Goal: Task Accomplishment & Management: Manage account settings

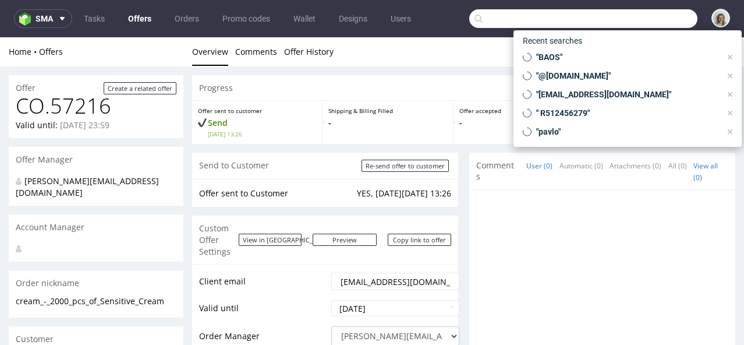
click at [652, 23] on input "text" at bounding box center [583, 18] width 228 height 19
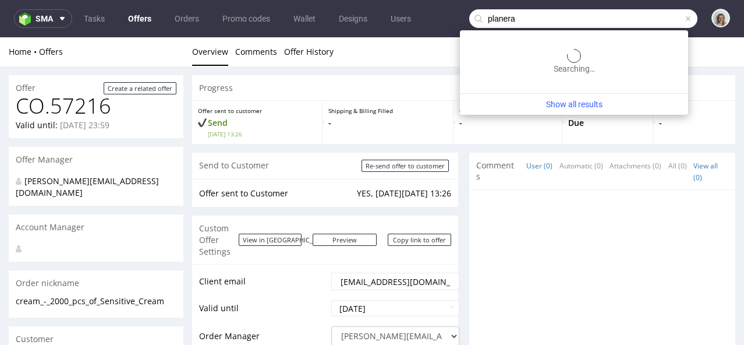
type input "planera"
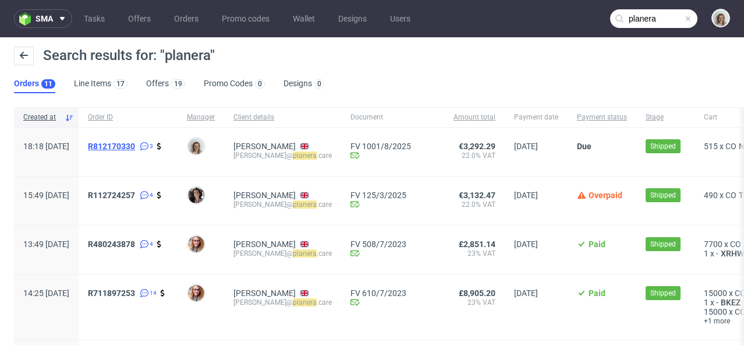
click at [135, 146] on span "R812170330" at bounding box center [111, 146] width 47 height 9
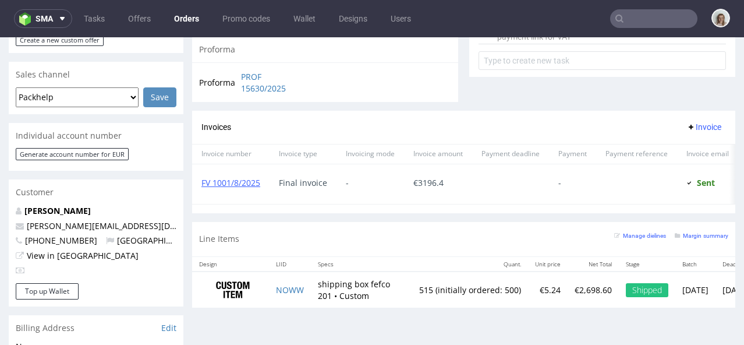
scroll to position [479, 0]
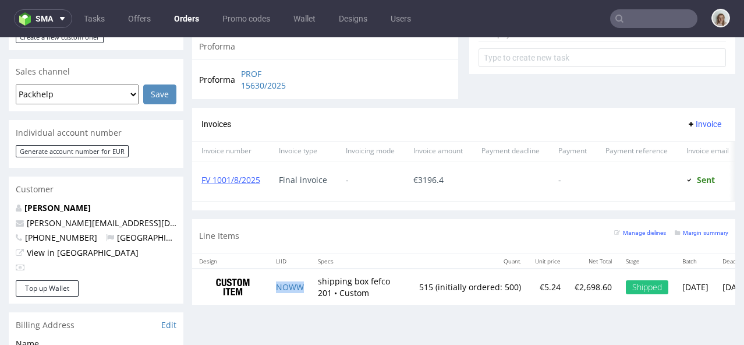
click at [307, 299] on td "NOWW" at bounding box center [290, 286] width 42 height 37
click at [62, 24] on button "sma" at bounding box center [43, 18] width 58 height 19
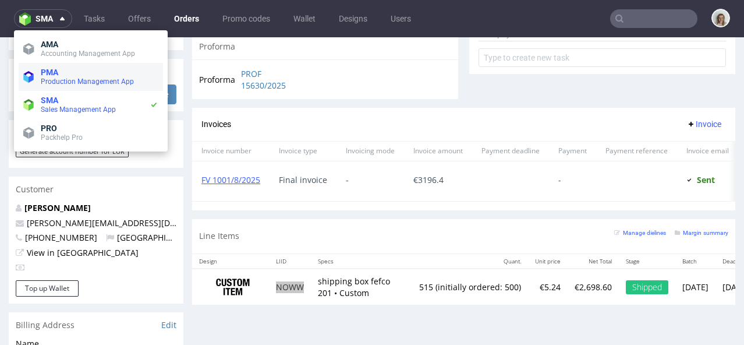
click at [59, 77] on span "Production Management App" at bounding box center [87, 81] width 93 height 8
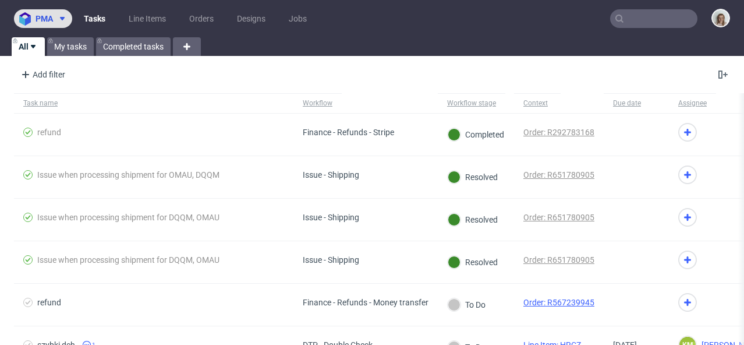
click at [52, 19] on span "pma" at bounding box center [44, 19] width 17 height 8
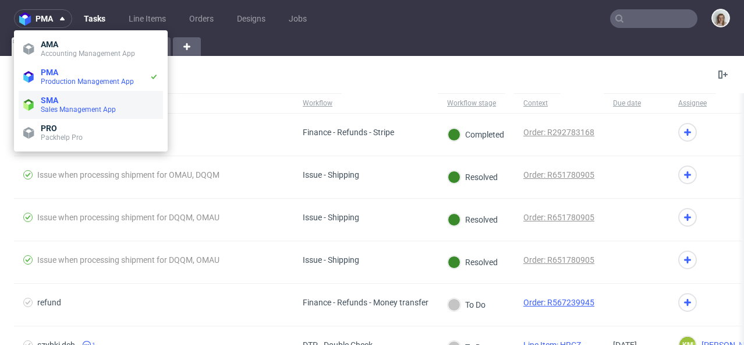
click at [61, 96] on span "SMA" at bounding box center [100, 100] width 118 height 9
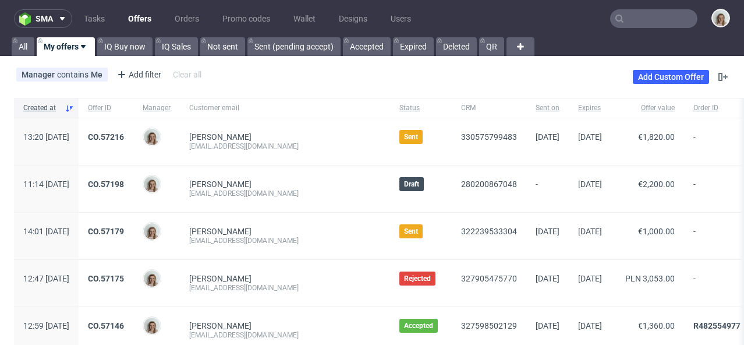
click at [46, 29] on nav "sma Tasks Offers Orders Promo codes Wallet Designs Users" at bounding box center [372, 18] width 744 height 37
click at [46, 20] on span "sma" at bounding box center [44, 19] width 17 height 8
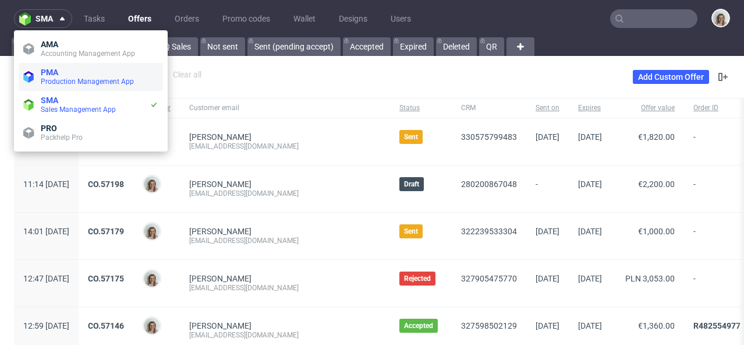
click at [41, 78] on span "Production Management App" at bounding box center [87, 81] width 93 height 8
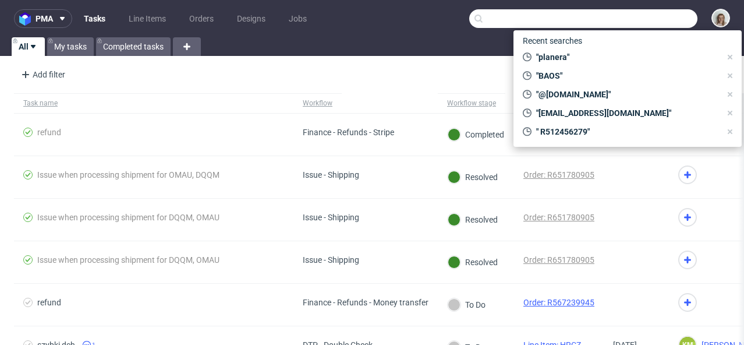
click at [624, 22] on input "text" at bounding box center [583, 18] width 228 height 19
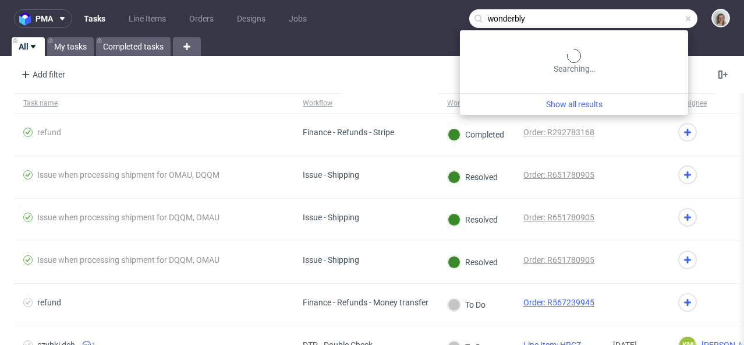
type input "wonderbly"
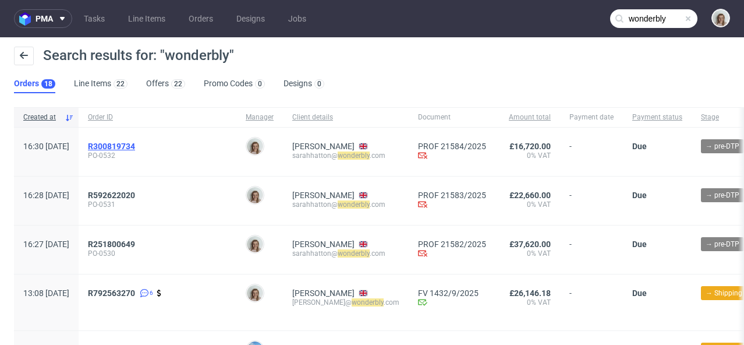
click at [135, 149] on span "R300819734" at bounding box center [111, 146] width 47 height 9
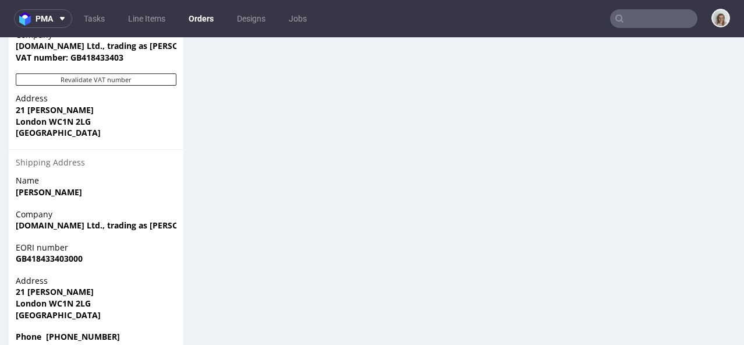
scroll to position [3, 0]
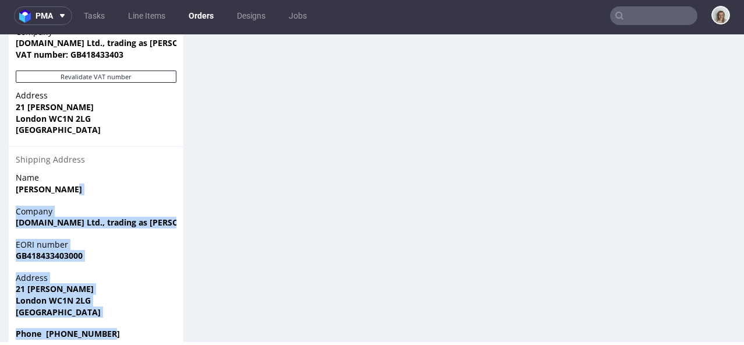
drag, startPoint x: 125, startPoint y: 314, endPoint x: 8, endPoint y: 174, distance: 183.2
click at [9, 174] on section "Billing Address Edit Name Hatton Sarah Customer Type B2B Company LostMy.Name Lt…" at bounding box center [96, 142] width 175 height 416
click at [123, 283] on span "21 Brownlow Mews" at bounding box center [96, 289] width 161 height 12
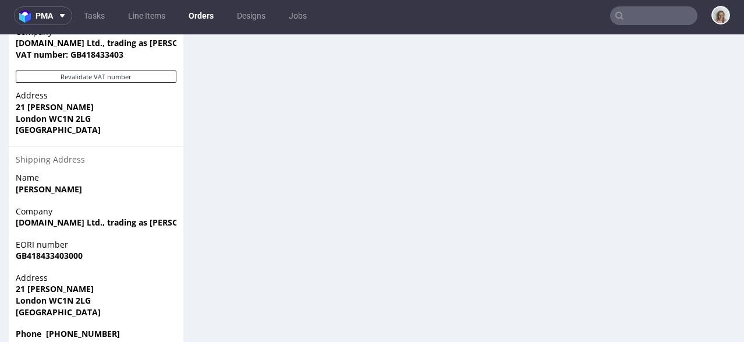
click at [621, 14] on input "text" at bounding box center [653, 15] width 87 height 19
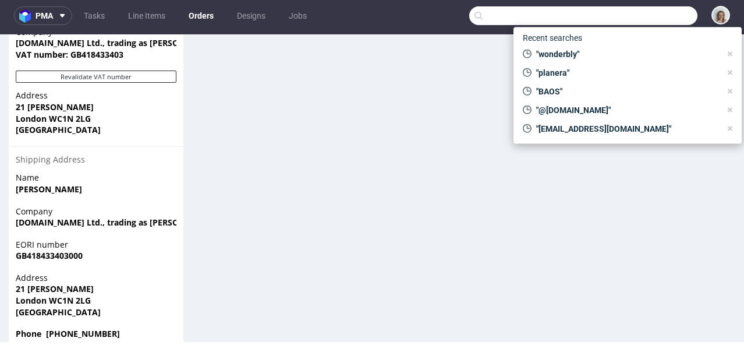
paste input "giorgio.forlani@aceandtate.com"
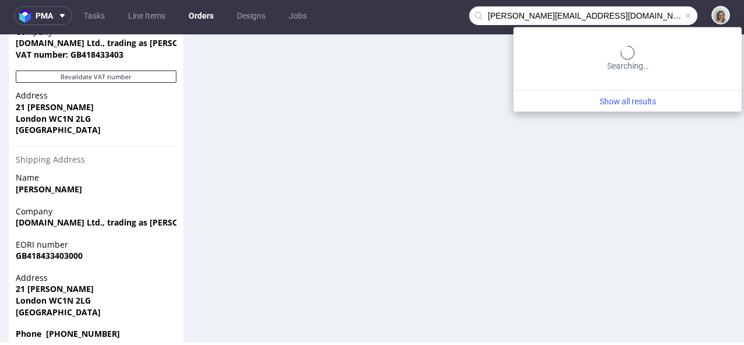
drag, startPoint x: 529, startPoint y: 13, endPoint x: 472, endPoint y: 12, distance: 57.1
click at [472, 12] on div "giorgio.forlani@aceandtate.com" at bounding box center [583, 15] width 228 height 19
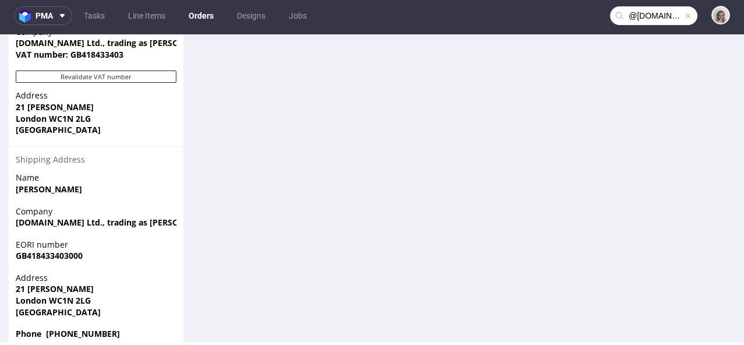
type input "@aceandtate.com"
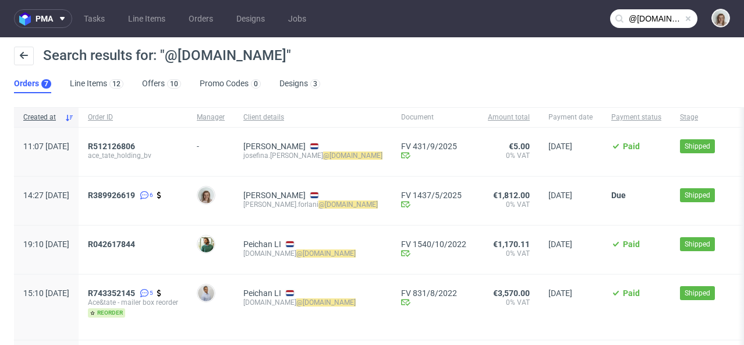
click at [684, 20] on span at bounding box center [688, 18] width 9 height 9
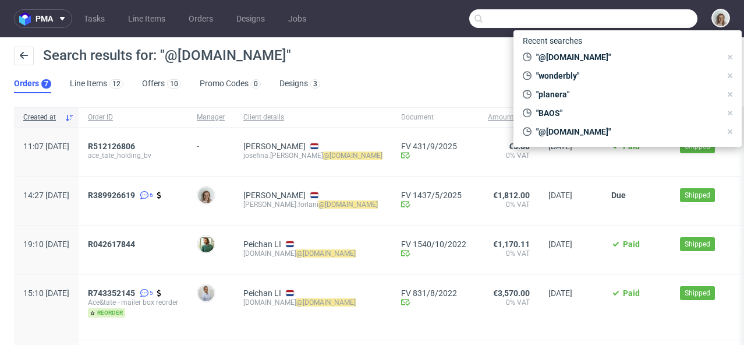
click at [664, 16] on input "text" at bounding box center [583, 18] width 228 height 19
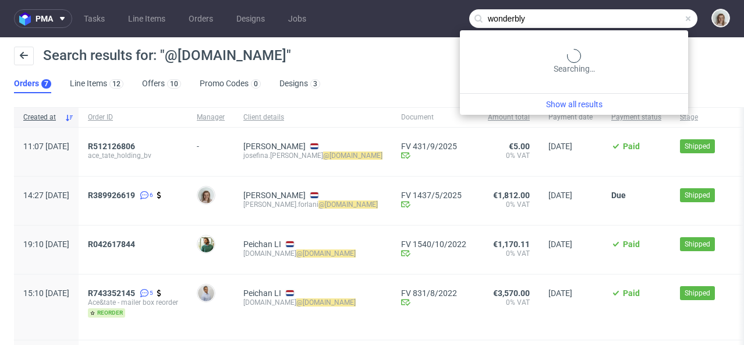
type input "wonderbly"
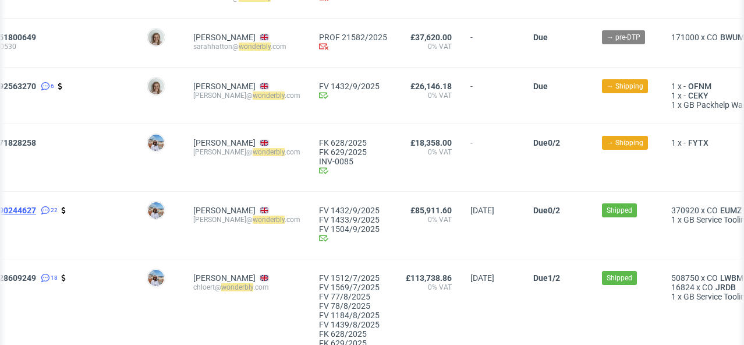
scroll to position [220, 0]
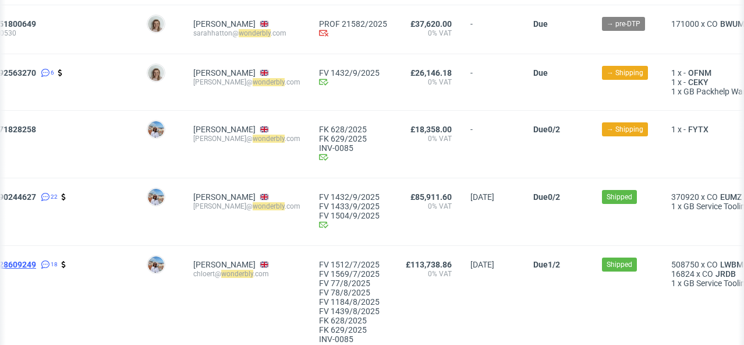
click at [36, 262] on span "R028609249" at bounding box center [12, 264] width 47 height 9
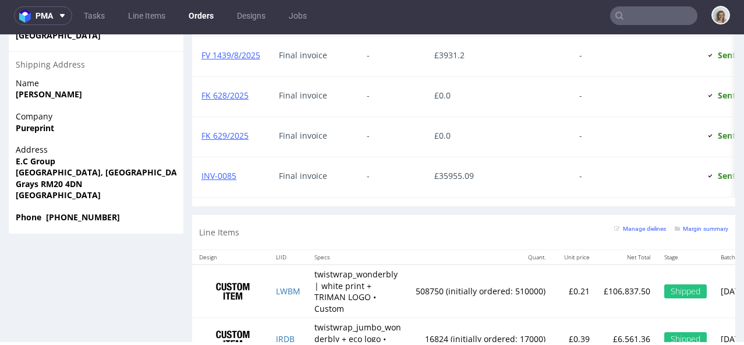
scroll to position [961, 0]
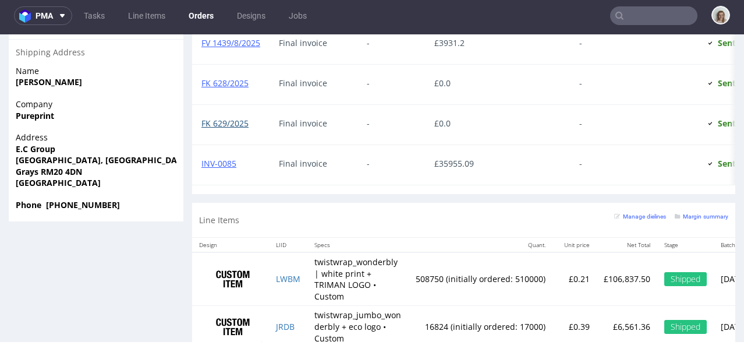
click at [247, 123] on link "FK 629/2025" at bounding box center [224, 123] width 47 height 11
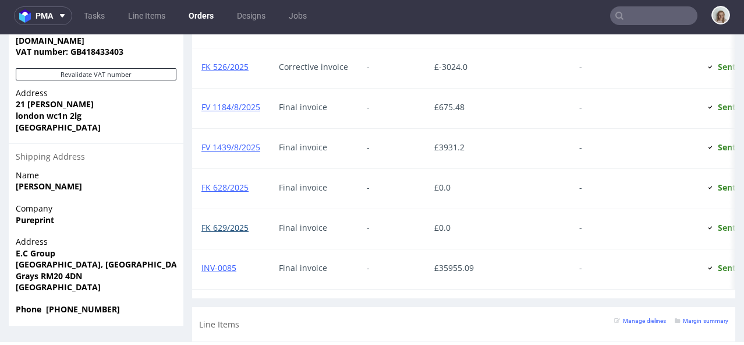
scroll to position [861, 0]
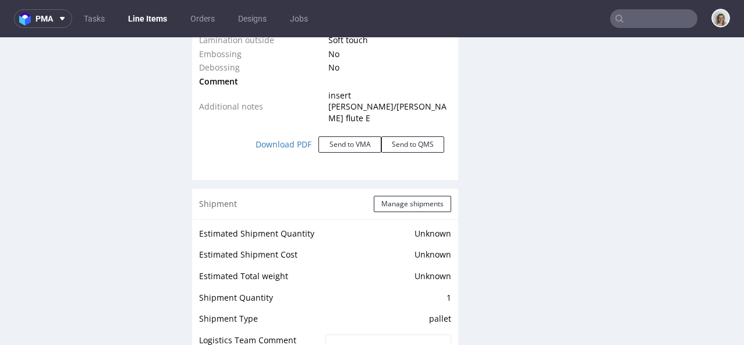
scroll to position [1140, 0]
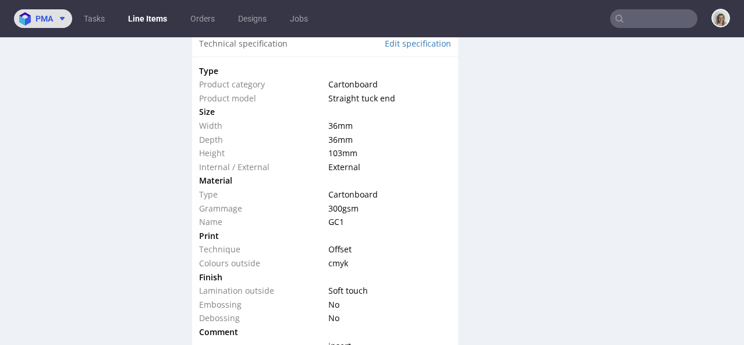
click at [46, 20] on span "pma" at bounding box center [44, 19] width 17 height 8
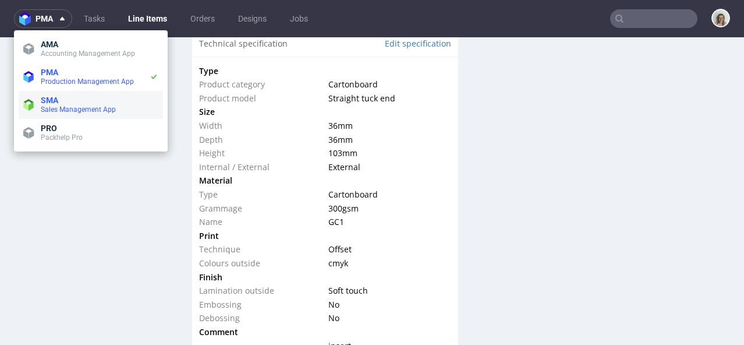
click at [59, 113] on span "Sales Management App" at bounding box center [78, 109] width 75 height 8
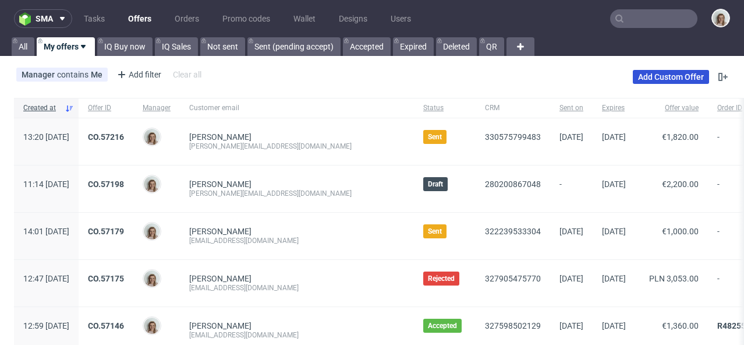
click at [656, 78] on link "Add Custom Offer" at bounding box center [671, 77] width 76 height 14
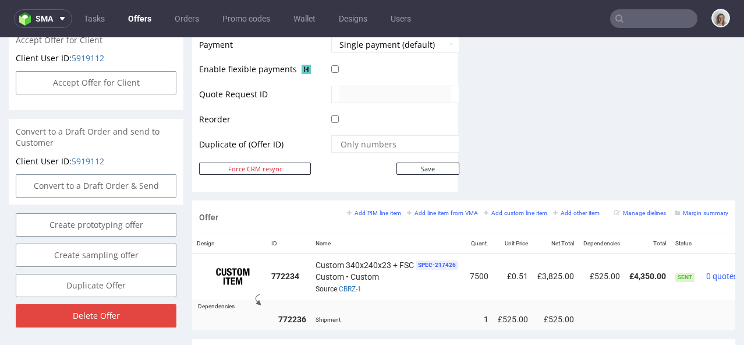
scroll to position [578, 0]
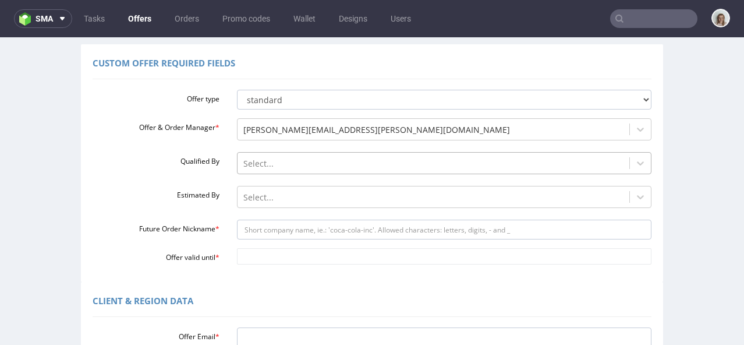
click at [279, 168] on div "Select..." at bounding box center [444, 160] width 415 height 16
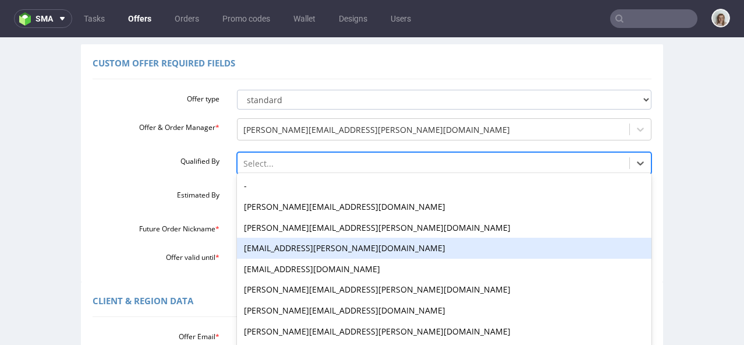
scroll to position [91, 0]
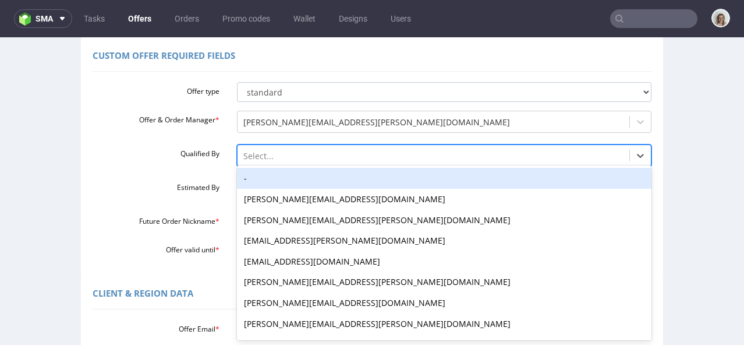
click at [261, 168] on div "-" at bounding box center [444, 178] width 415 height 21
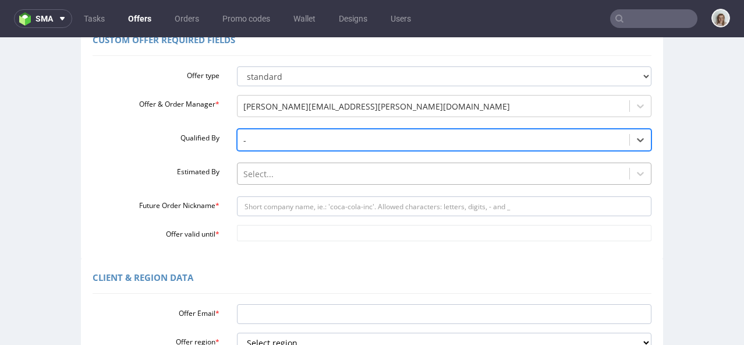
click at [259, 179] on div "Select..." at bounding box center [444, 170] width 415 height 16
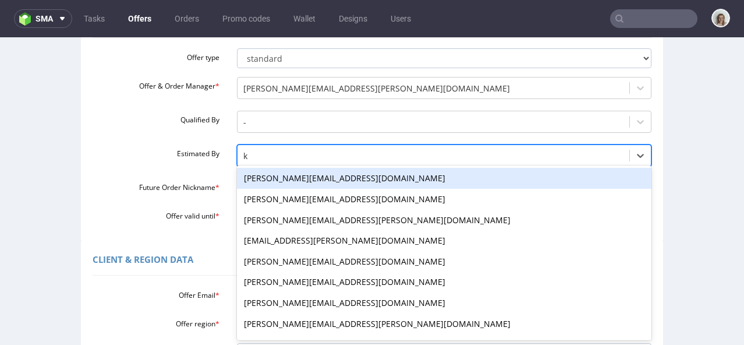
type input "kl"
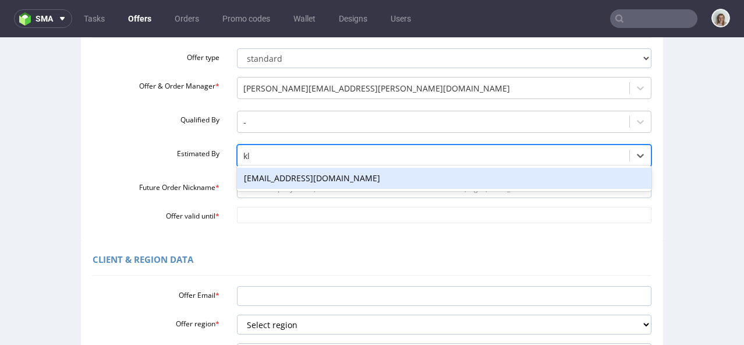
click at [268, 175] on div "[EMAIL_ADDRESS][DOMAIN_NAME]" at bounding box center [444, 178] width 415 height 21
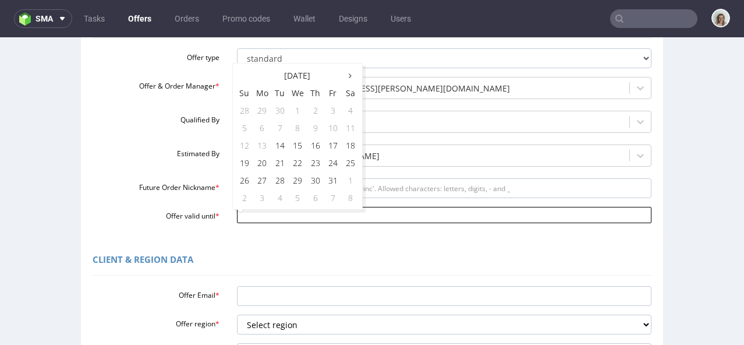
click at [253, 217] on input "Offer valid until *" at bounding box center [444, 215] width 415 height 16
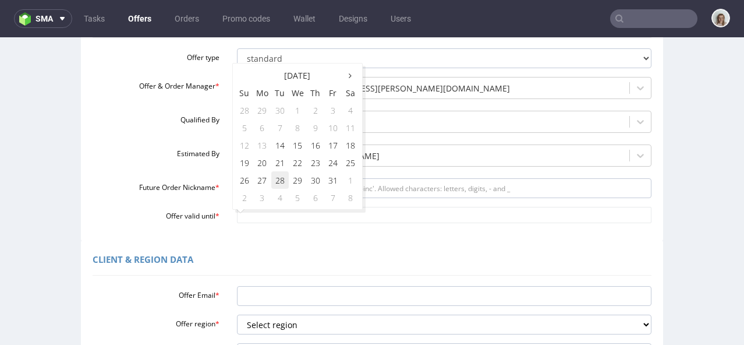
click at [281, 175] on td "28" at bounding box center [279, 179] width 17 height 17
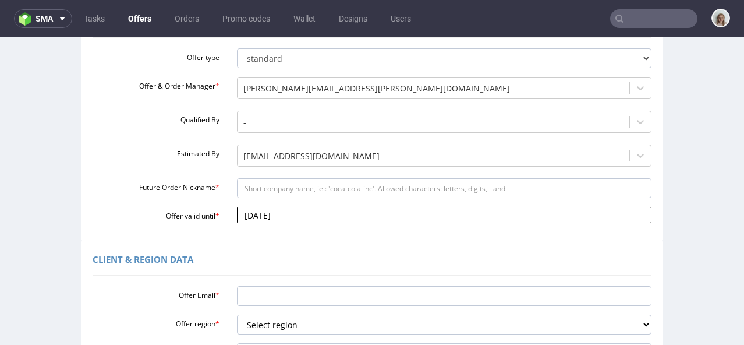
click at [310, 216] on input "2025-10-28" at bounding box center [444, 215] width 415 height 16
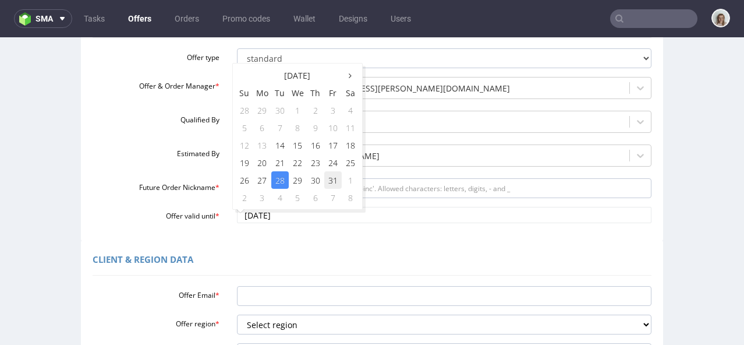
click at [334, 179] on td "31" at bounding box center [332, 179] width 17 height 17
type input "2025-10-31"
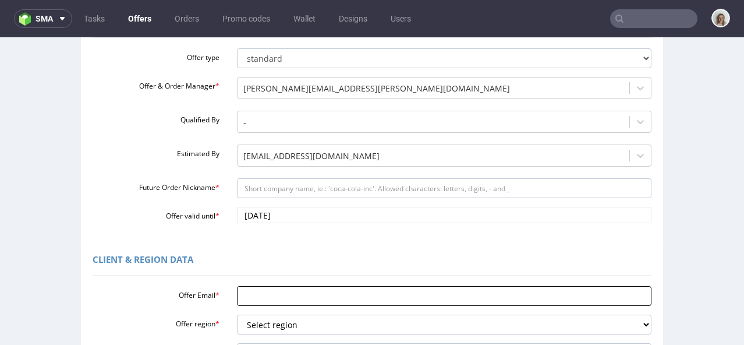
click at [253, 299] on input "Offer Email *" at bounding box center [444, 296] width 415 height 20
paste input "guillaumenicol@product.co"
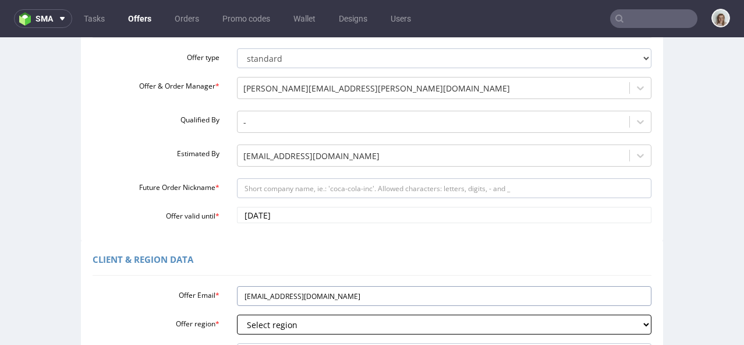
type input "guillaumenicol@product.co"
click at [250, 317] on select "Select region eu gb de pl cz fr it es" at bounding box center [444, 324] width 415 height 20
select select "es"
click at [237, 314] on select "Select region eu gb de pl cz fr it es" at bounding box center [444, 324] width 415 height 20
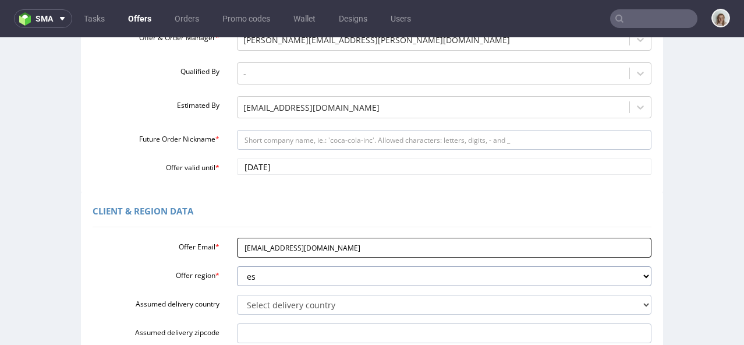
scroll to position [220, 0]
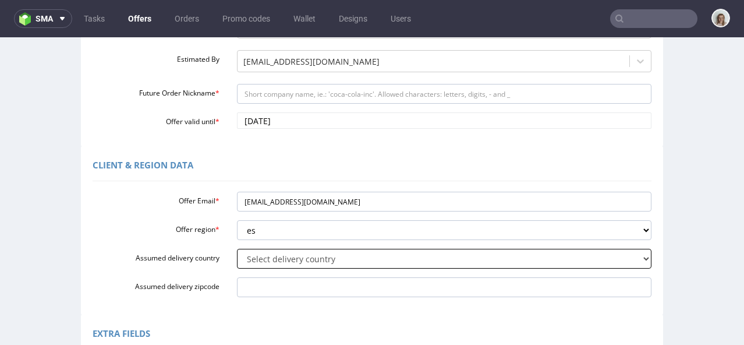
click at [250, 253] on select "Select delivery country Andorra Afghanistan Anguilla Albania Armenia Antarctica…" at bounding box center [444, 259] width 415 height 20
select select "68"
click at [237, 249] on select "Select delivery country Andorra Afghanistan Anguilla Albania Armenia Antarctica…" at bounding box center [444, 259] width 415 height 20
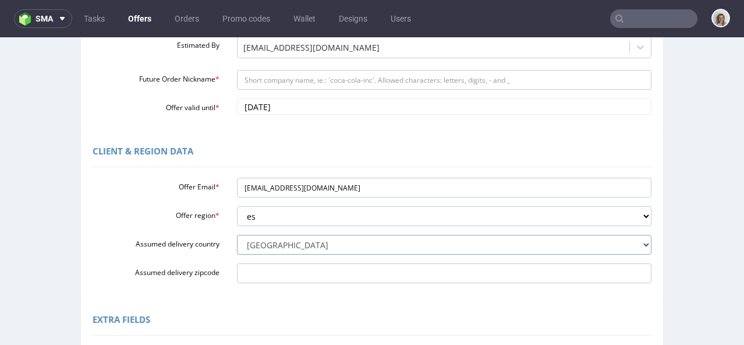
scroll to position [214, 0]
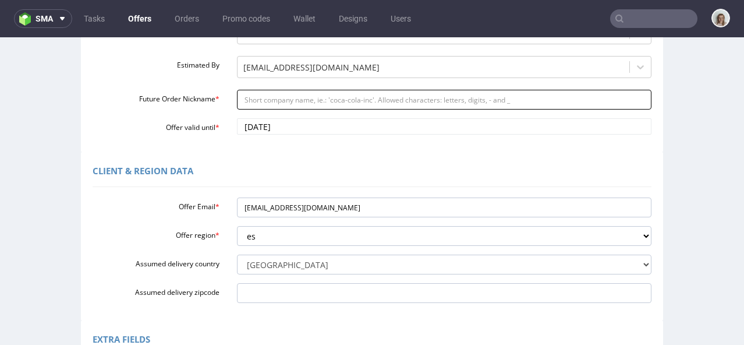
click at [263, 100] on input "Future Order Nickname *" at bounding box center [444, 100] width 415 height 20
paste input "Everyprint_-__mailer_boxes_3000_units_62_x_20_x_20"
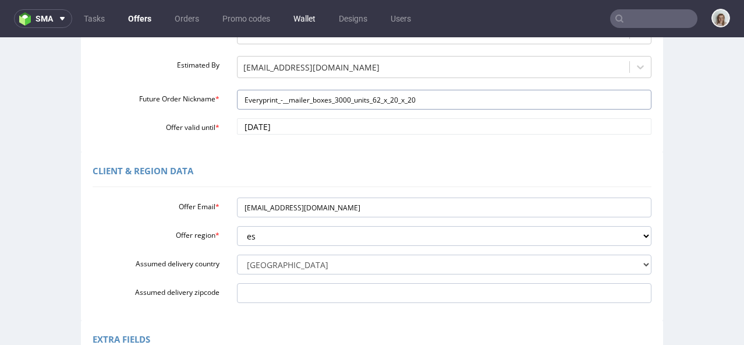
type input "Everyprint_-__mailer_boxes_3000_units_62_x_20_x_20"
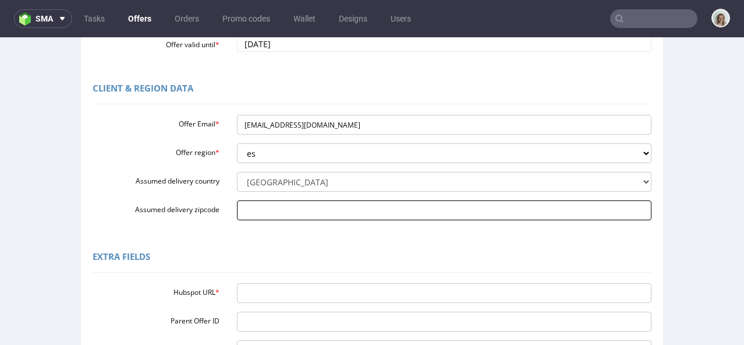
scroll to position [319, 0]
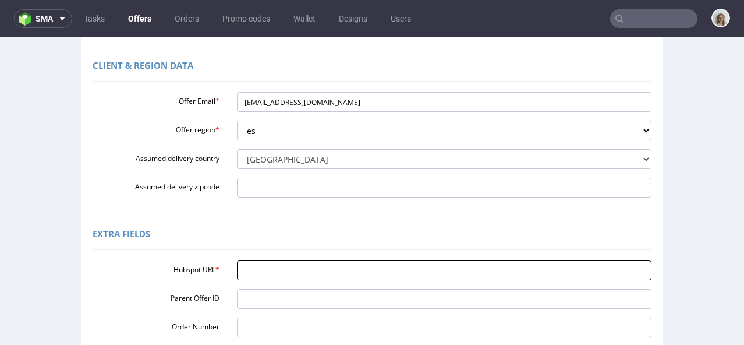
click at [269, 269] on input "Hubspot URL *" at bounding box center [444, 270] width 415 height 20
paste input "https://app-eu1.hubspot.com/contacts/25600958/record/0-3/329707551943/"
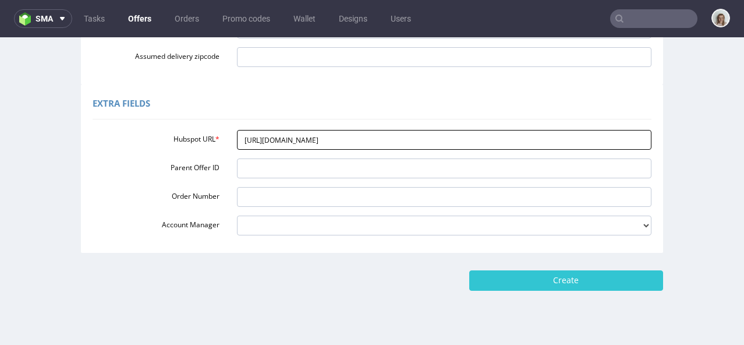
scroll to position [463, 0]
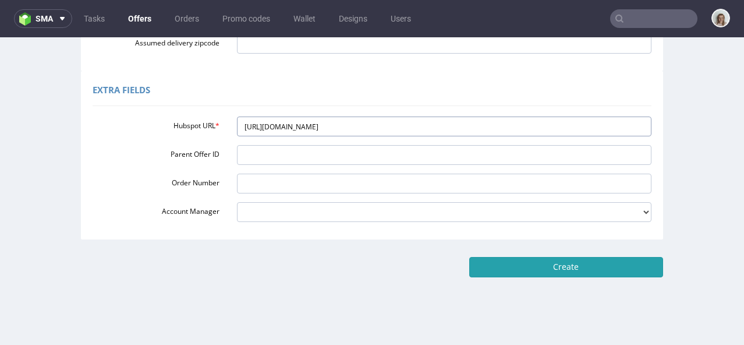
type input "https://app-eu1.hubspot.com/contacts/25600958/record/0-3/329707551943/"
click at [503, 261] on input "Create" at bounding box center [566, 267] width 194 height 20
type input "Please wait..."
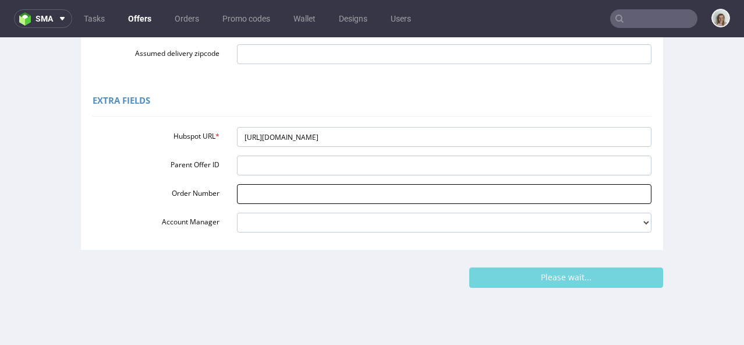
scroll to position [464, 0]
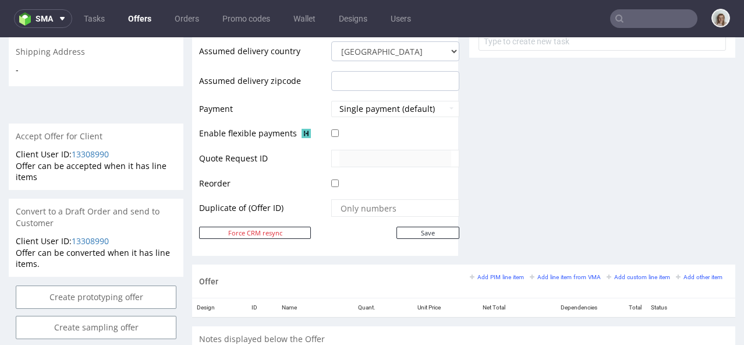
scroll to position [459, 0]
click at [540, 273] on small "Add line item from VMA" at bounding box center [565, 276] width 71 height 6
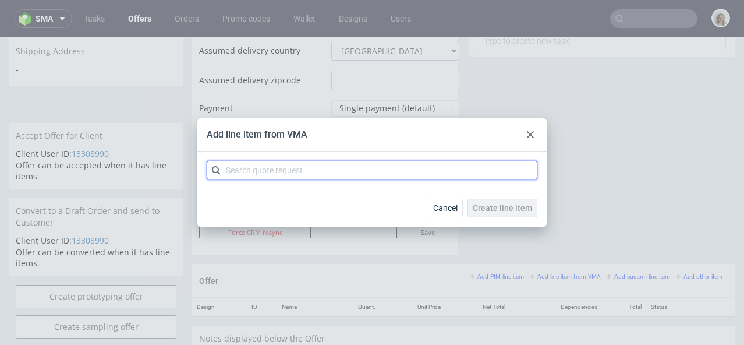
click at [389, 172] on input "text" at bounding box center [372, 170] width 331 height 19
paste input "CBUT"
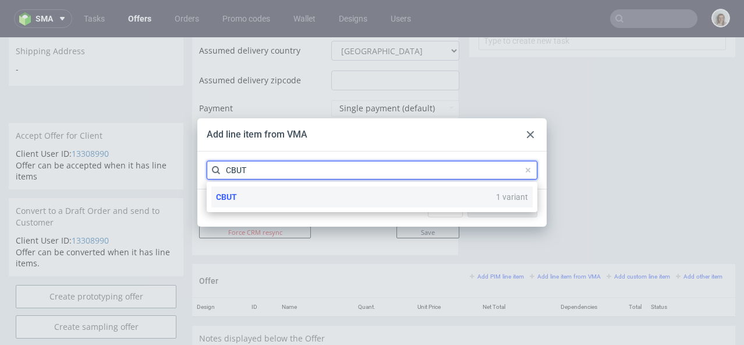
type input "CBUT"
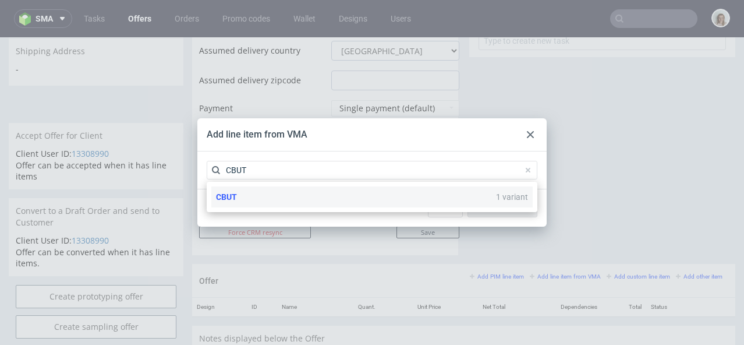
click at [310, 192] on div "CBUT 1 variant" at bounding box center [371, 196] width 321 height 21
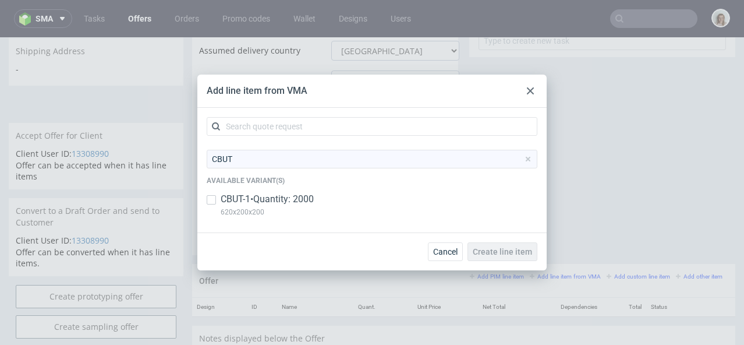
click at [296, 195] on p "CBUT-1 • Quantity: 2000" at bounding box center [267, 199] width 93 height 13
checkbox input "true"
click at [487, 248] on span "Create line item" at bounding box center [502, 252] width 59 height 8
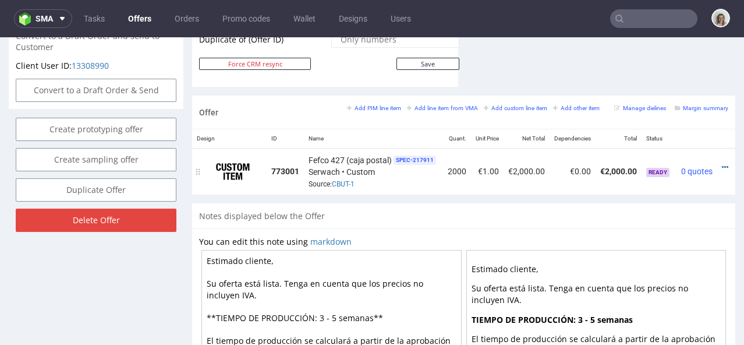
scroll to position [0, 20]
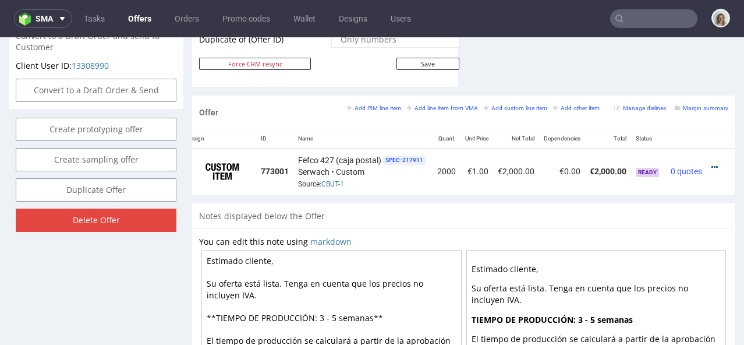
click at [712, 163] on icon at bounding box center [715, 167] width 6 height 8
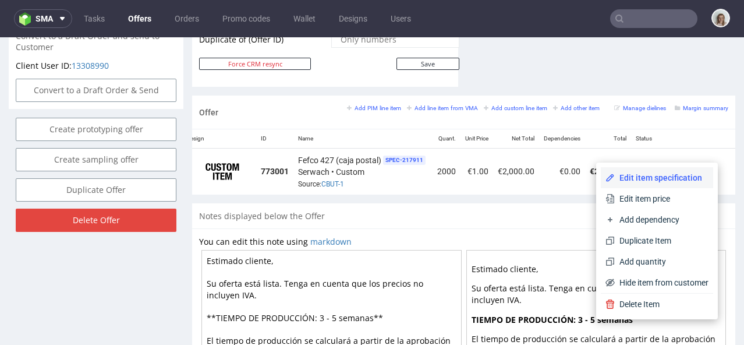
click at [647, 178] on span "Edit item specification" at bounding box center [662, 178] width 94 height 12
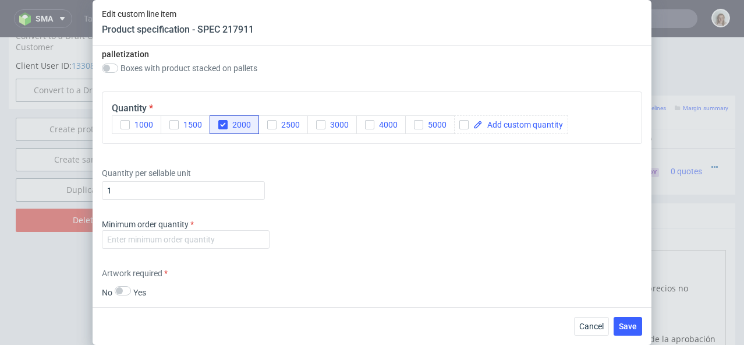
scroll to position [1302, 0]
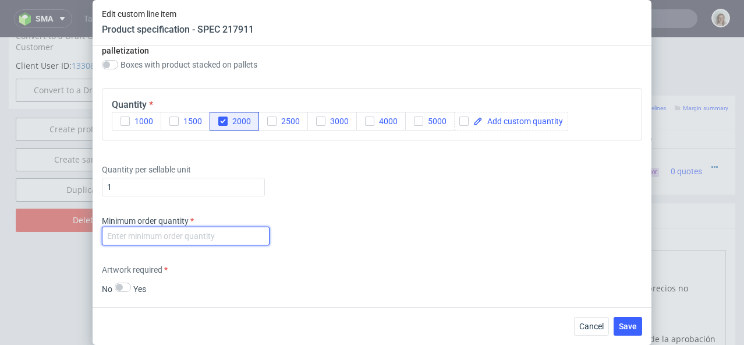
click at [192, 229] on input "number" at bounding box center [186, 236] width 168 height 19
type input "-1"
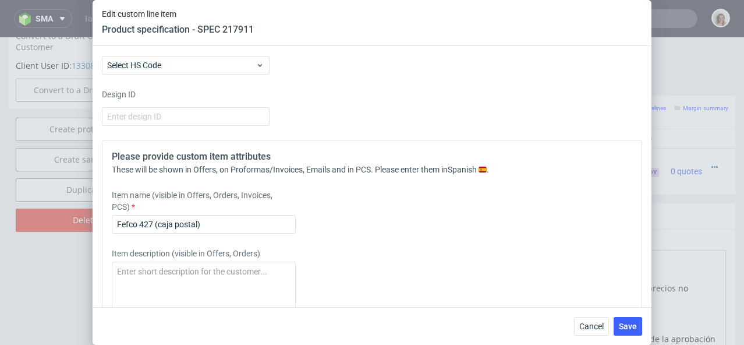
scroll to position [1590, 0]
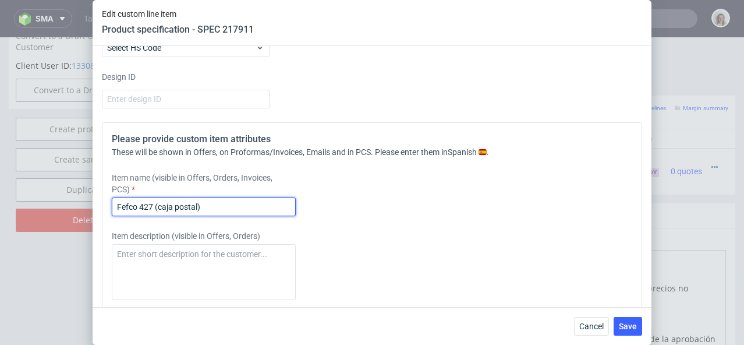
drag, startPoint x: 203, startPoint y: 206, endPoint x: 156, endPoint y: 206, distance: 46.6
click at [156, 206] on input "Fefco 427 (caja postal)" at bounding box center [204, 206] width 184 height 19
click at [153, 204] on input "Fefco 427 620x200x200 flute EB" at bounding box center [204, 206] width 184 height 19
drag, startPoint x: 269, startPoint y: 203, endPoint x: 88, endPoint y: 202, distance: 181.1
click at [88, 202] on div "Edit custom line item Product specification - SPEC 217911 Supplier Custom Custo…" at bounding box center [372, 172] width 744 height 345
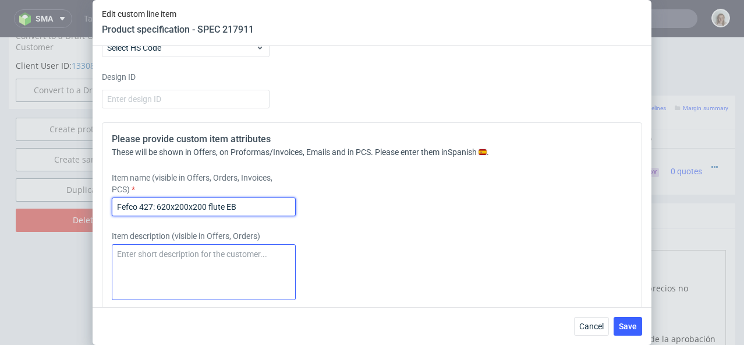
type input "Fefco 427: 620x200x200 flute EB"
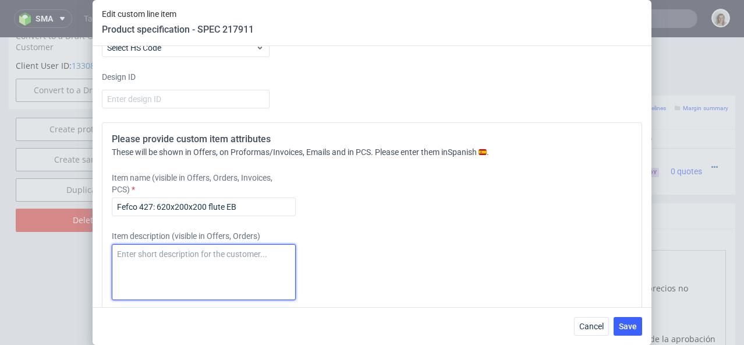
click at [130, 254] on textarea at bounding box center [204, 272] width 184 height 56
paste textarea "Fefco 427: 620x200x200 flute EB"
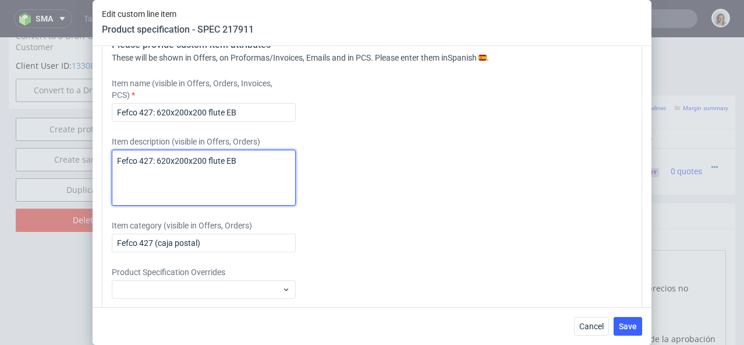
scroll to position [1693, 0]
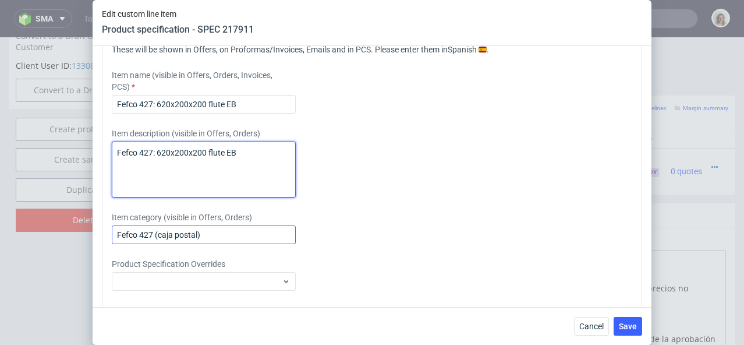
type textarea "Fefco 427: 620x200x200 flute EB"
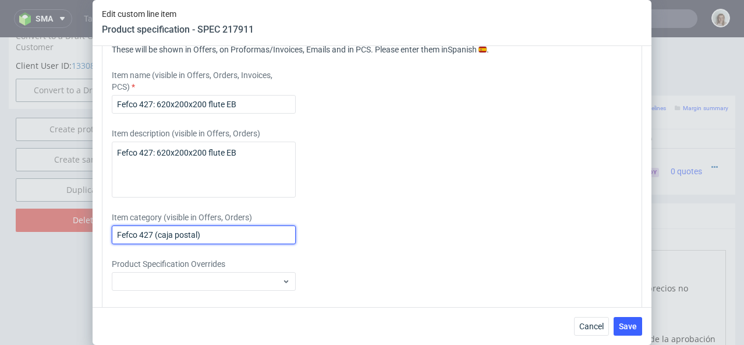
click at [157, 240] on input "Fefco 427 (caja postal)" at bounding box center [204, 234] width 184 height 19
drag, startPoint x: 208, startPoint y: 236, endPoint x: 104, endPoint y: 232, distance: 104.3
click at [104, 232] on div "Please provide custom item attributes These will be shown in Offers, on Proform…" at bounding box center [372, 177] width 540 height 314
paste input ": 620x200x200 flute EB"
type input "Fefco 427: 620x200x200 flute EB"
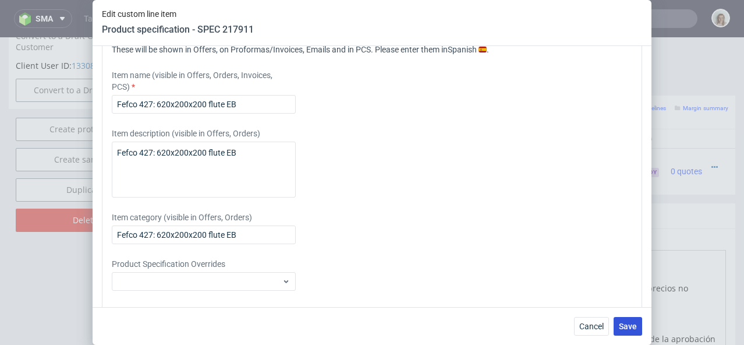
click at [617, 327] on button "Save" at bounding box center [628, 326] width 29 height 19
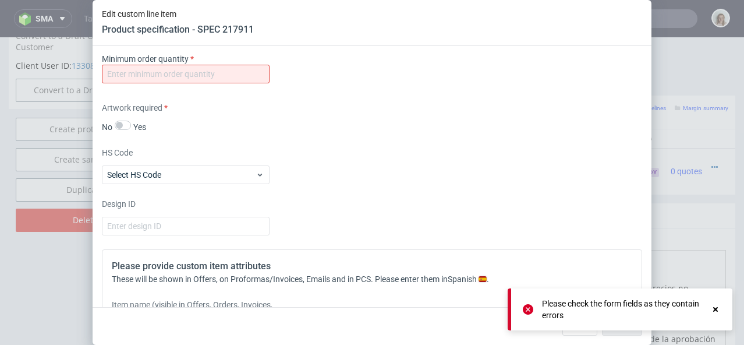
scroll to position [1323, 0]
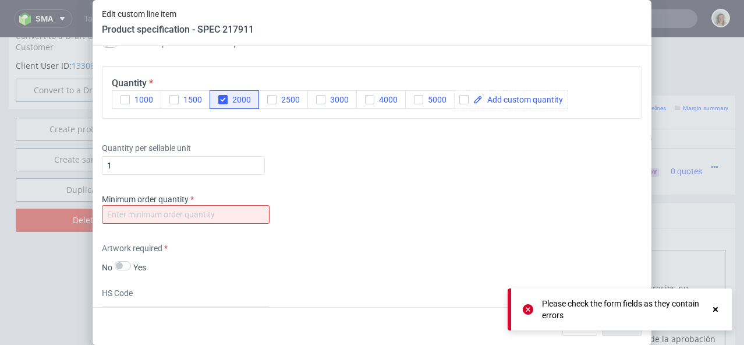
click at [181, 227] on div "Minimum order quantity" at bounding box center [372, 210] width 540 height 35
click at [179, 213] on input "number" at bounding box center [186, 214] width 168 height 19
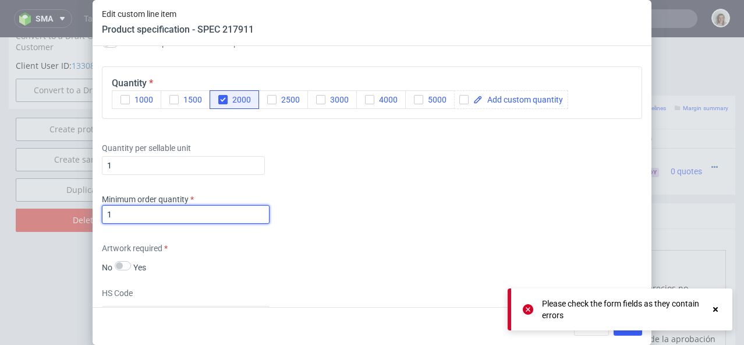
type input "1"
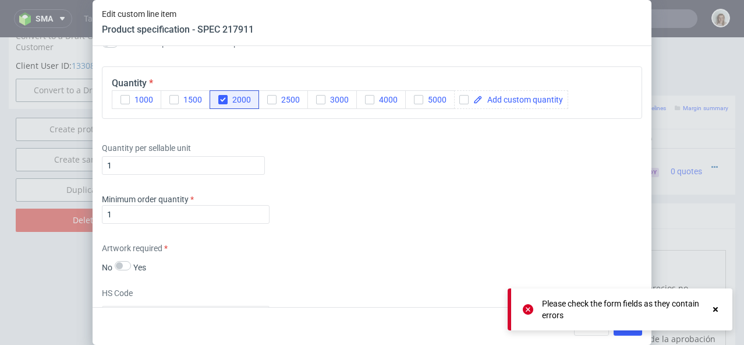
click at [524, 313] on icon at bounding box center [528, 309] width 10 height 10
click at [524, 310] on icon at bounding box center [528, 309] width 10 height 10
click at [528, 310] on icon at bounding box center [528, 309] width 10 height 10
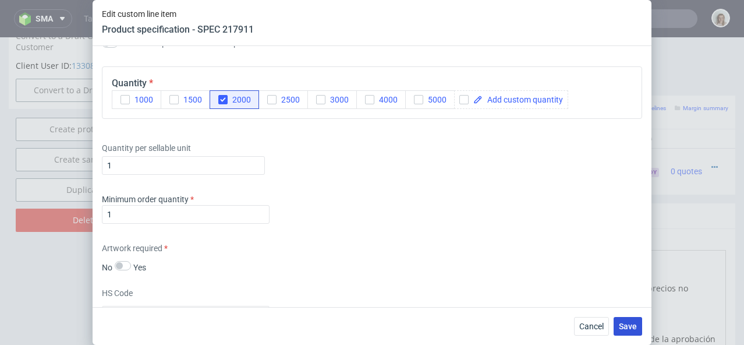
click at [622, 326] on span "Save" at bounding box center [628, 326] width 18 height 8
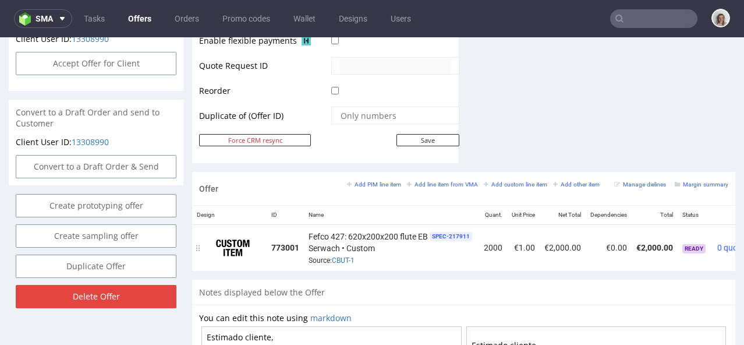
scroll to position [0, 56]
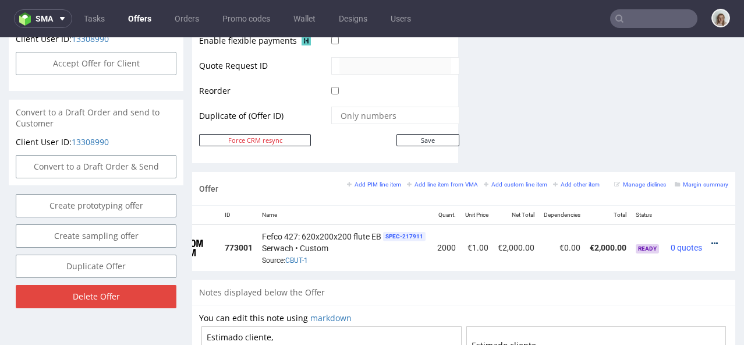
click at [712, 239] on icon at bounding box center [715, 243] width 6 height 8
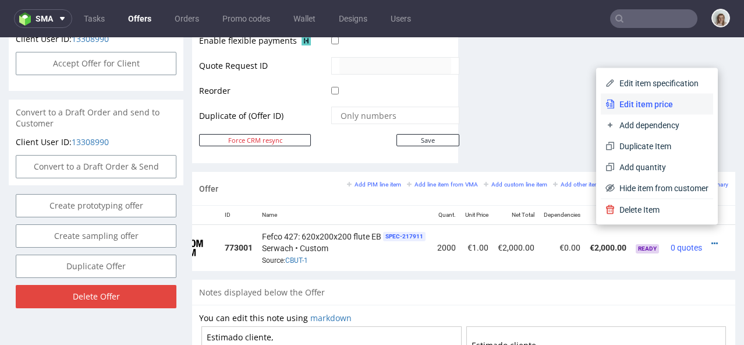
click at [661, 108] on span "Edit item price" at bounding box center [662, 104] width 94 height 12
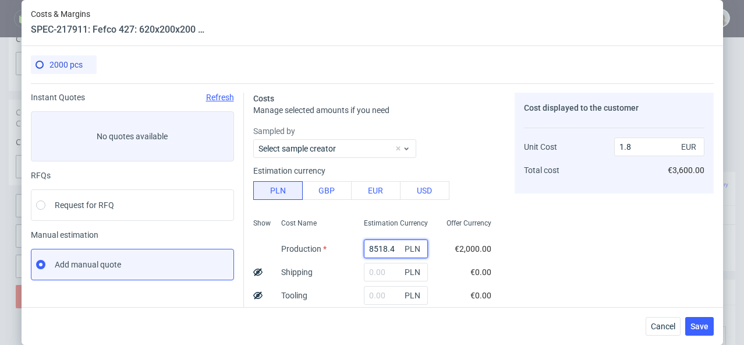
drag, startPoint x: 394, startPoint y: 248, endPoint x: 368, endPoint y: 247, distance: 25.6
click at [368, 248] on input "8518.4" at bounding box center [396, 248] width 64 height 19
type input "7900"
type input "1.67"
type input "7900"
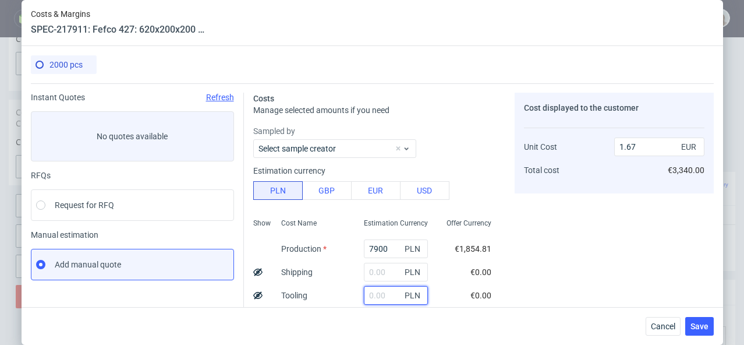
click at [382, 299] on input "text" at bounding box center [396, 295] width 64 height 19
type input "3750"
type input "2.46"
type input "3750"
click at [556, 278] on div "Cost displayed to the customer Unit Cost Total cost 2.46 EUR €4,920.00" at bounding box center [614, 322] width 199 height 459
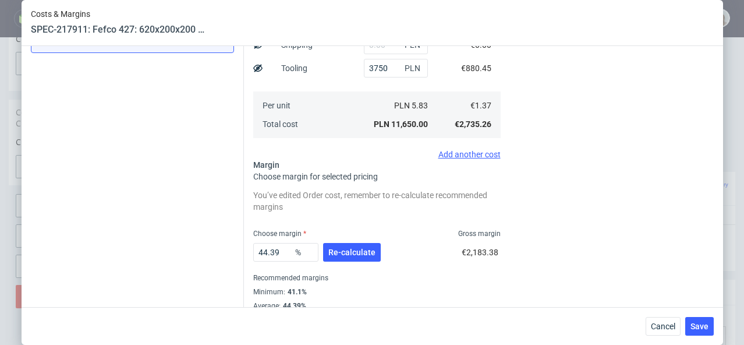
scroll to position [231, 0]
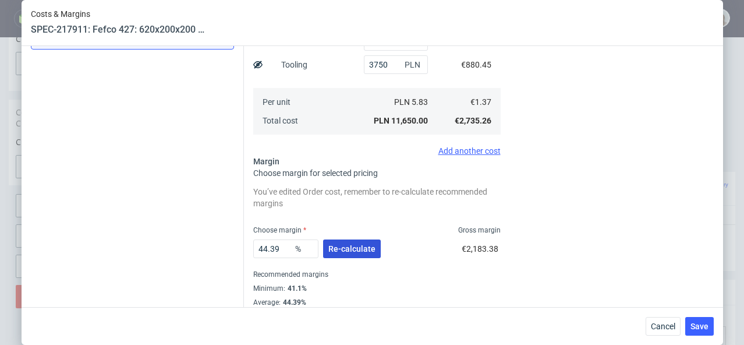
click at [345, 248] on span "Re-calculate" at bounding box center [351, 249] width 47 height 8
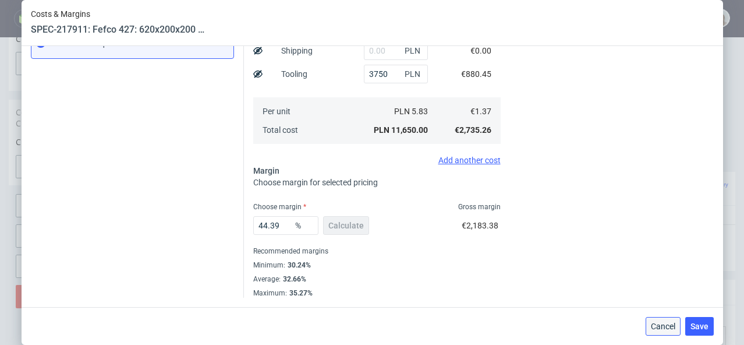
click at [665, 320] on button "Cancel" at bounding box center [663, 326] width 35 height 19
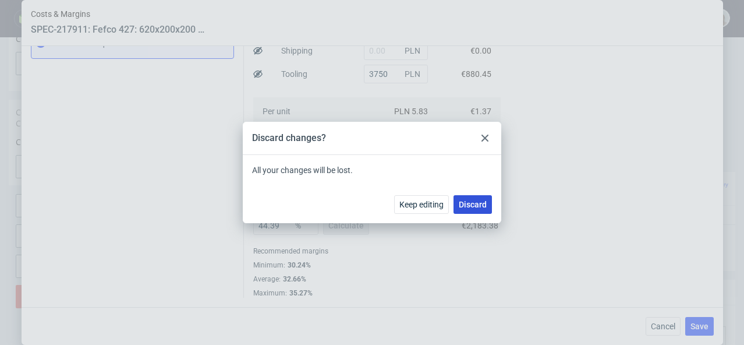
click at [482, 203] on span "Discard" at bounding box center [473, 204] width 28 height 8
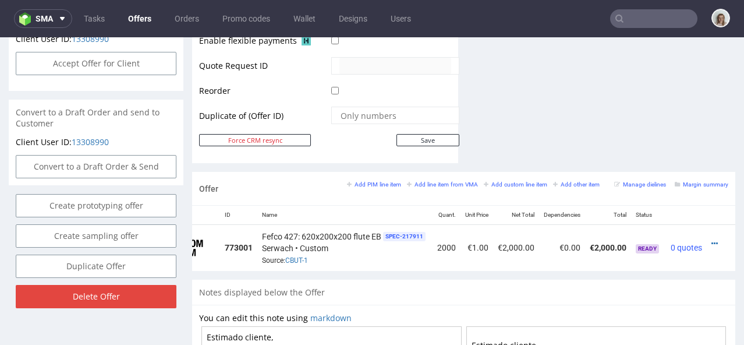
click at [637, 20] on input "text" at bounding box center [653, 18] width 87 height 19
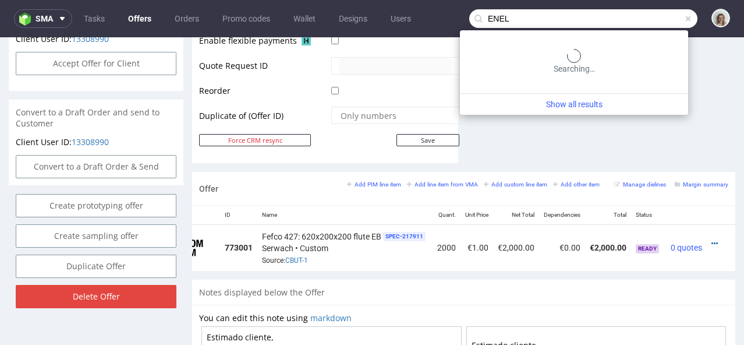
type input "ENEL"
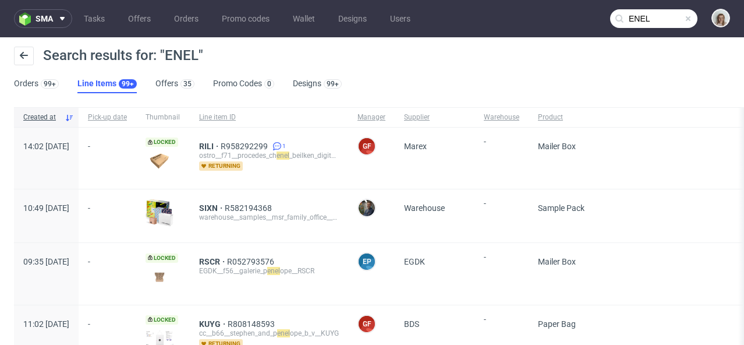
click at [684, 16] on span at bounding box center [688, 18] width 9 height 9
click at [666, 16] on input "text" at bounding box center [653, 18] width 87 height 19
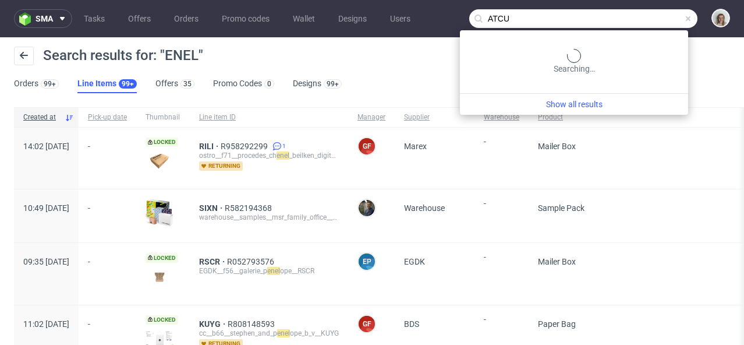
type input "ATCU"
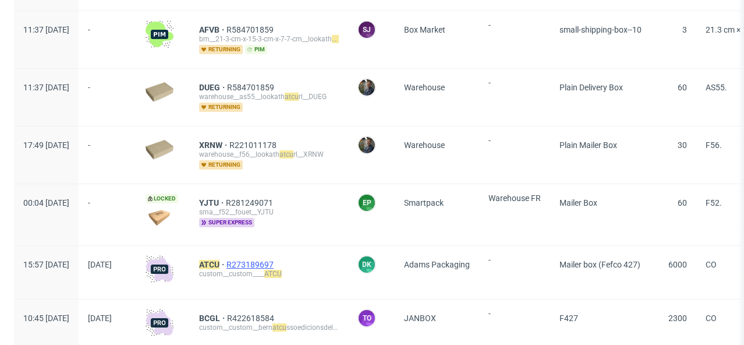
click at [276, 261] on span "R273189697" at bounding box center [252, 264] width 50 height 9
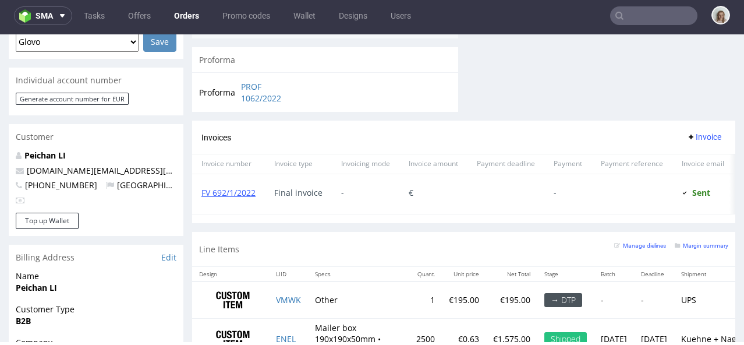
scroll to position [650, 0]
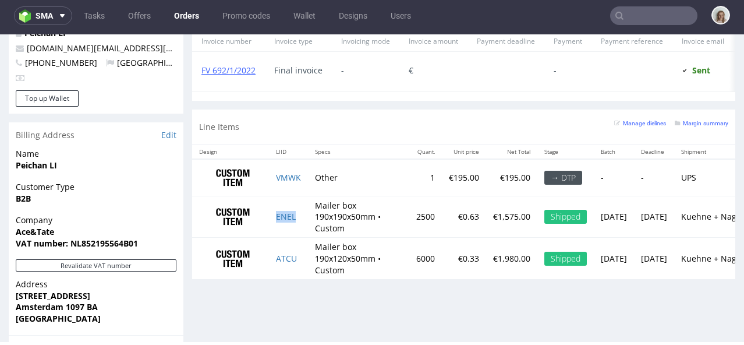
click at [302, 218] on td "ENEL" at bounding box center [288, 217] width 39 height 42
click at [299, 220] on td "ENEL" at bounding box center [288, 217] width 39 height 42
click at [302, 261] on td "ATCU" at bounding box center [288, 258] width 39 height 41
click at [634, 19] on input "text" at bounding box center [653, 15] width 87 height 19
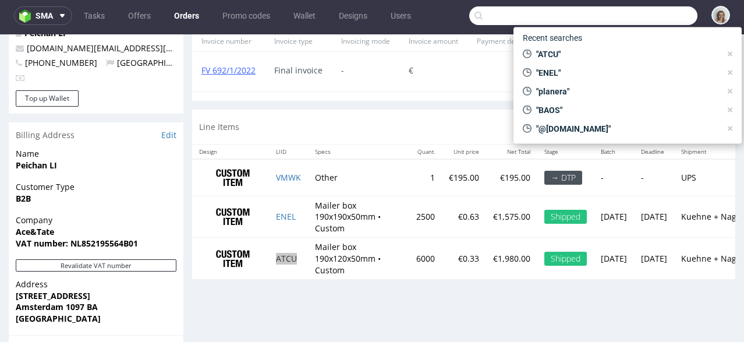
paste input "giorgio.forlani@aceandtate.com"
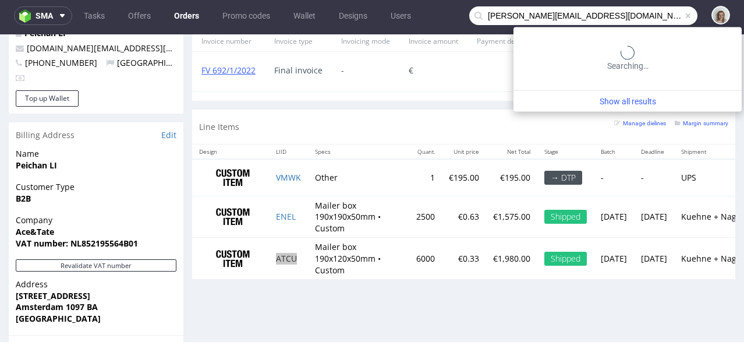
type input "giorgio.forlani@aceandtate.com"
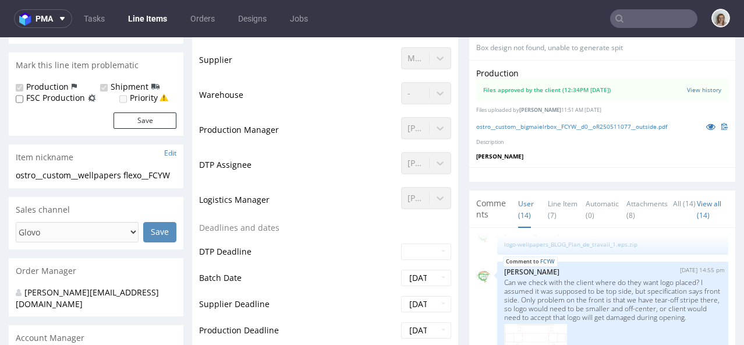
scroll to position [500, 0]
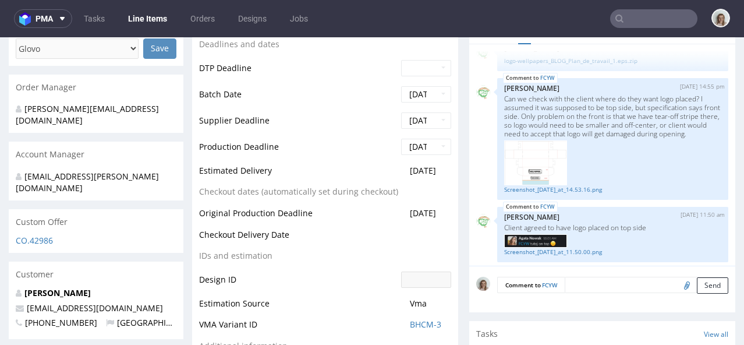
click at [639, 27] on input "text" at bounding box center [653, 18] width 87 height 19
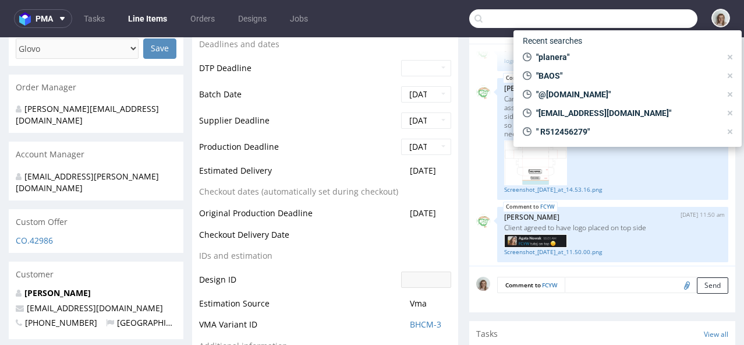
paste input "R273189697"
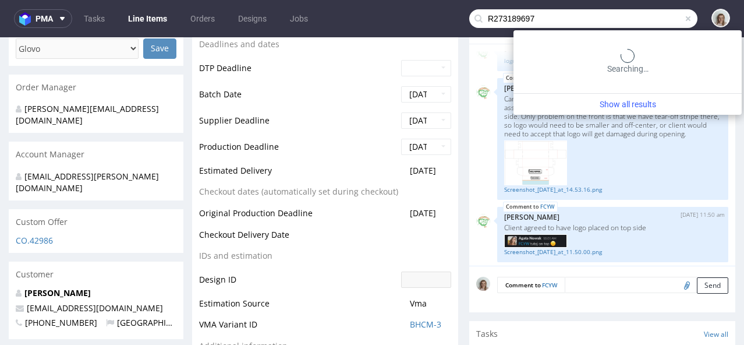
type input "R273189697"
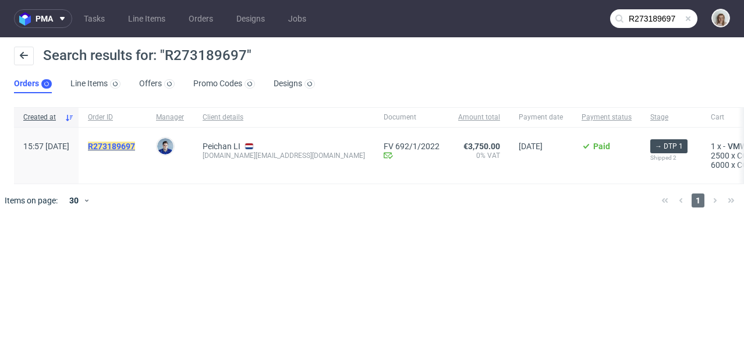
click at [133, 145] on mark "R273189697" at bounding box center [111, 146] width 47 height 9
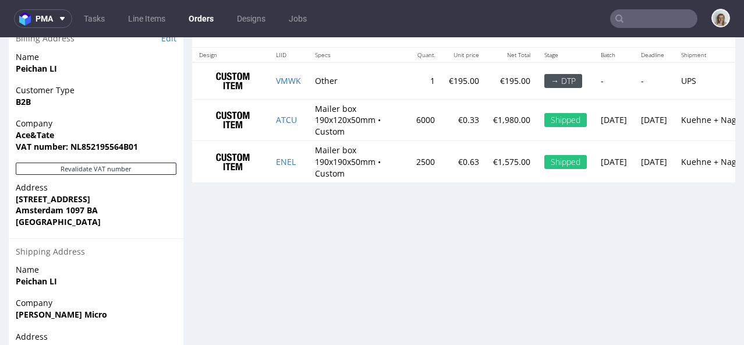
scroll to position [737, 0]
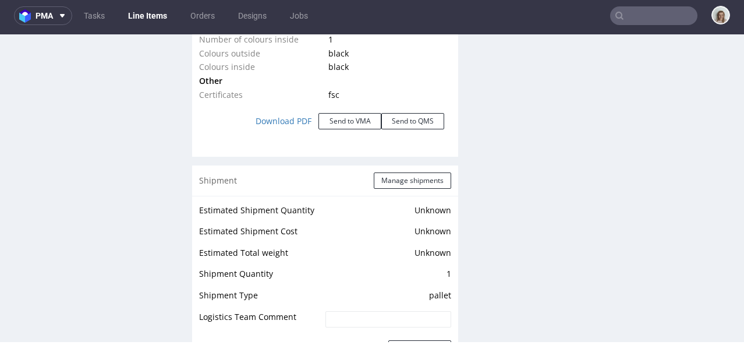
scroll to position [1295, 0]
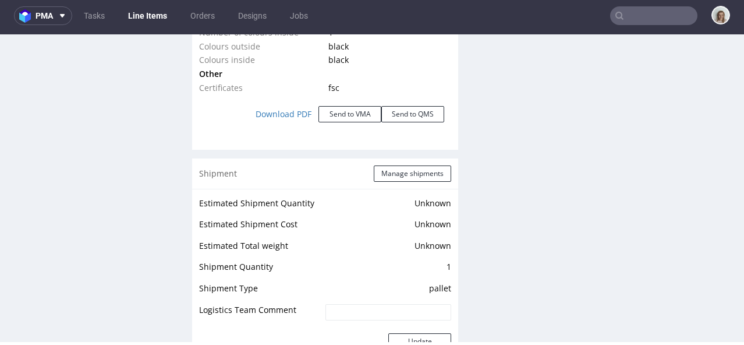
select select "done"
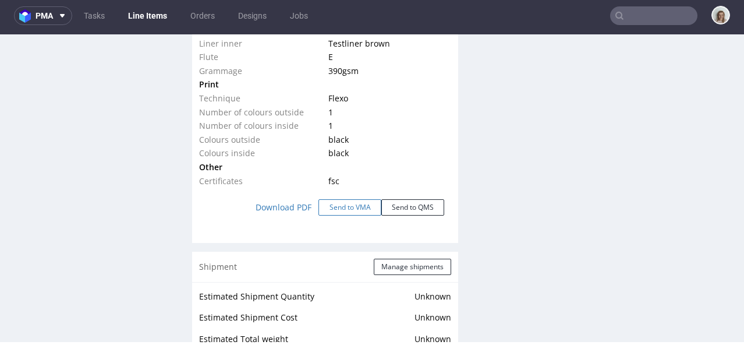
click at [350, 205] on button "Send to VMA" at bounding box center [350, 207] width 63 height 16
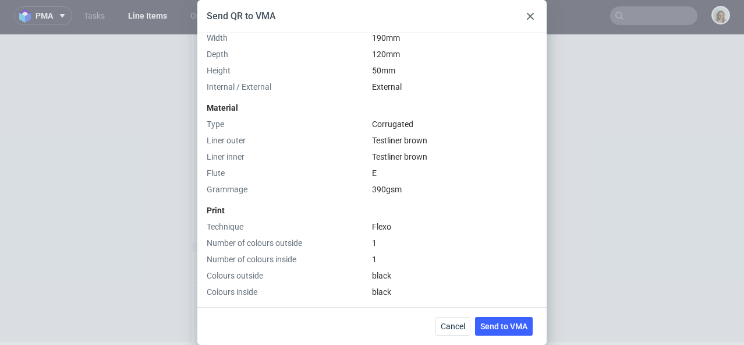
scroll to position [437, 0]
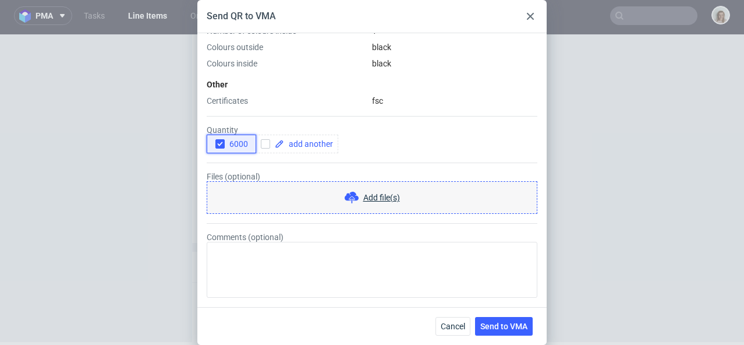
click at [221, 143] on use "button" at bounding box center [219, 144] width 5 height 4
click at [298, 144] on span at bounding box center [308, 144] width 49 height 8
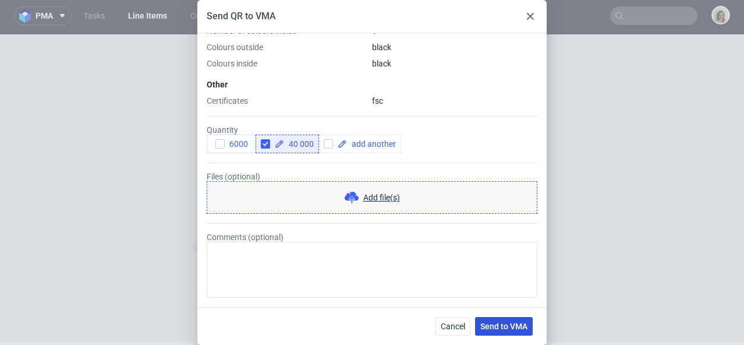
click at [511, 334] on button "Send to VMA" at bounding box center [504, 326] width 58 height 19
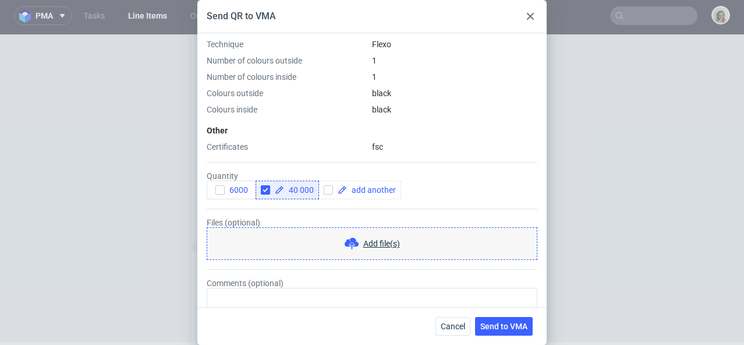
scroll to position [408, 0]
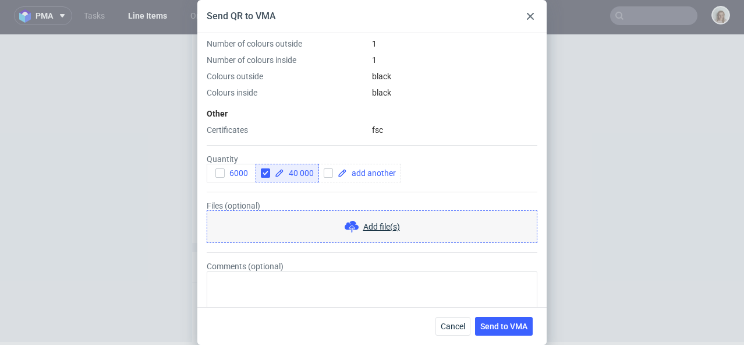
click at [298, 171] on span "40 000" at bounding box center [299, 173] width 30 height 8
checkbox input "true"
click at [489, 330] on span "Send to VMA" at bounding box center [503, 326] width 47 height 8
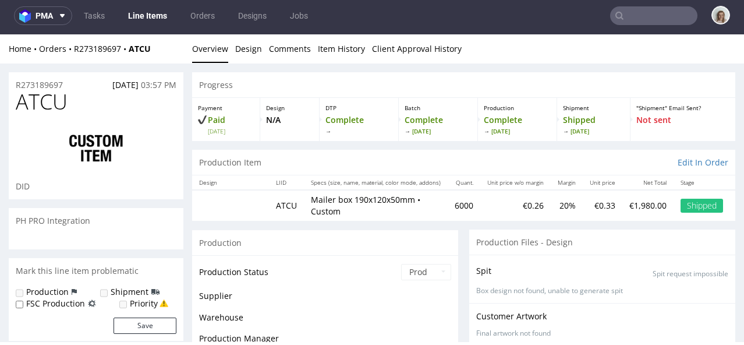
scroll to position [278, 0]
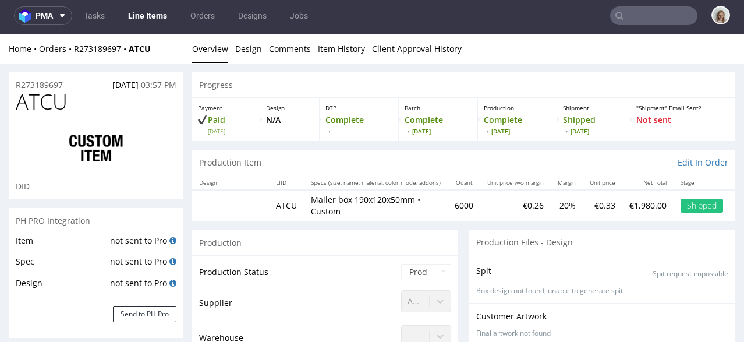
select select "in_progress"
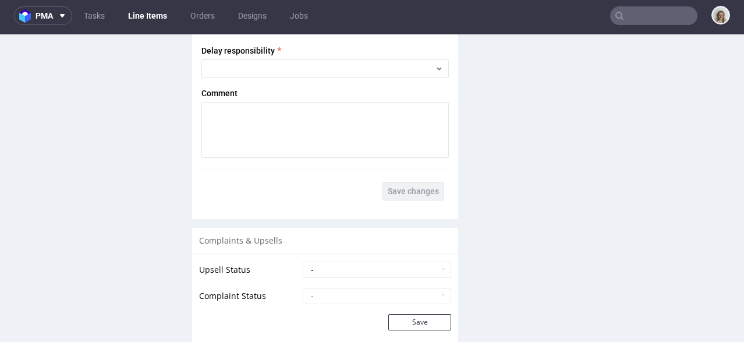
scroll to position [2311, 0]
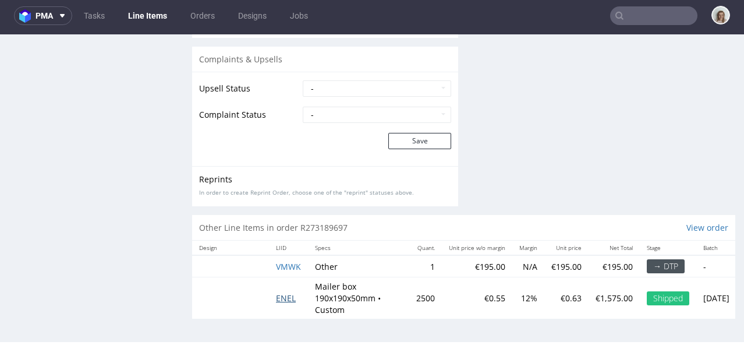
click at [285, 298] on span "ENEL" at bounding box center [286, 297] width 20 height 11
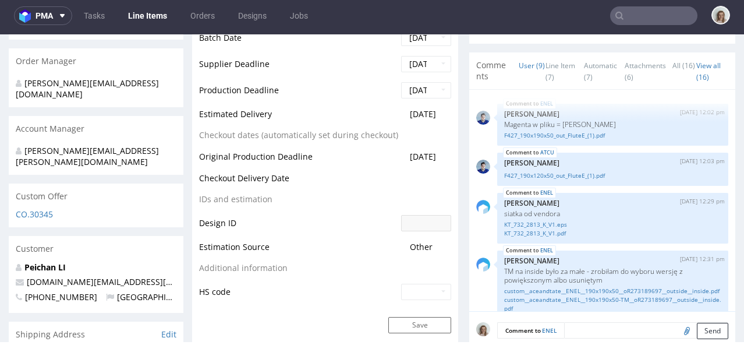
scroll to position [278, 0]
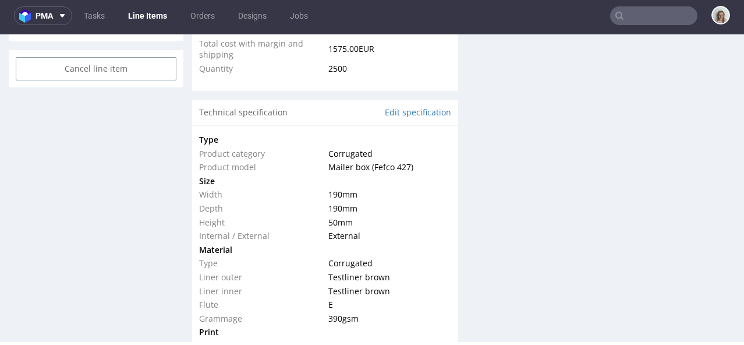
select select "done"
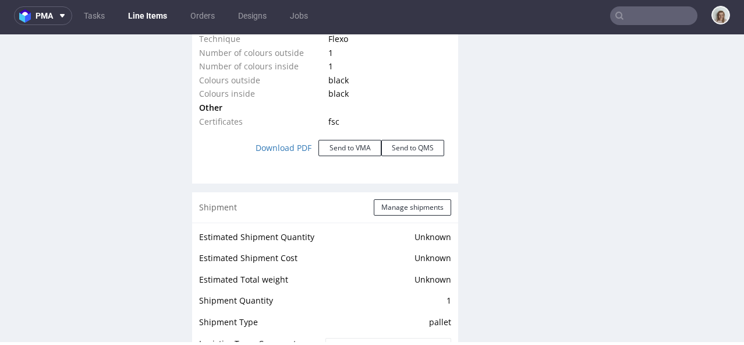
scroll to position [1364, 0]
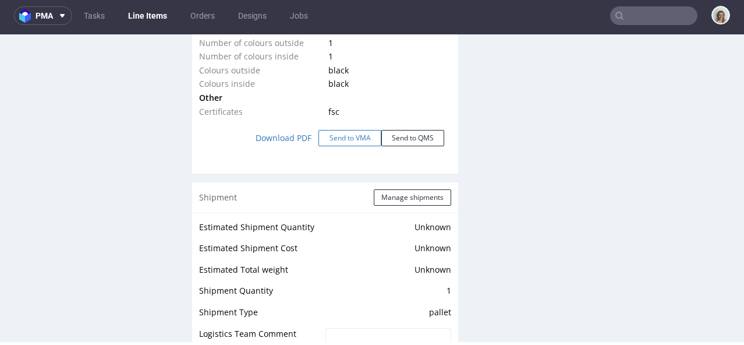
click at [341, 142] on button "Send to VMA" at bounding box center [350, 138] width 63 height 16
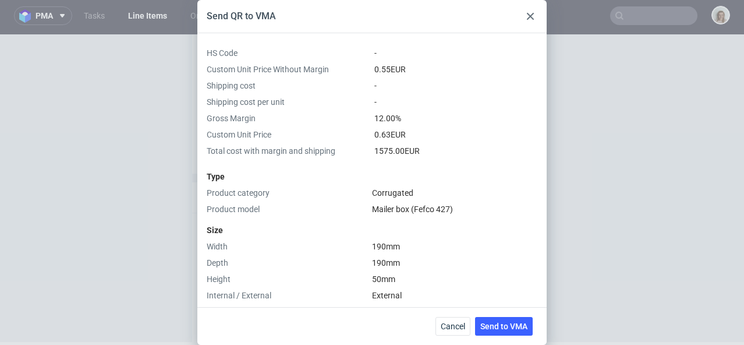
scroll to position [437, 0]
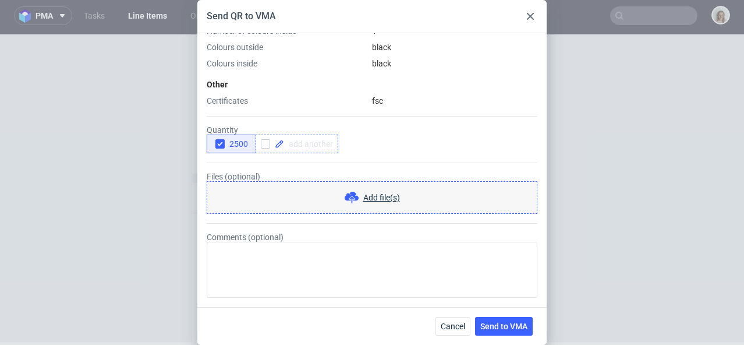
click at [301, 143] on span at bounding box center [308, 144] width 49 height 8
checkbox input "true"
click at [220, 142] on icon "button" at bounding box center [220, 144] width 8 height 8
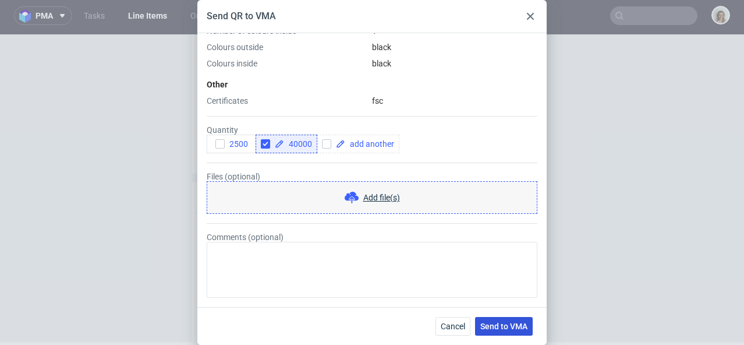
click at [510, 324] on span "Send to VMA" at bounding box center [503, 326] width 47 height 8
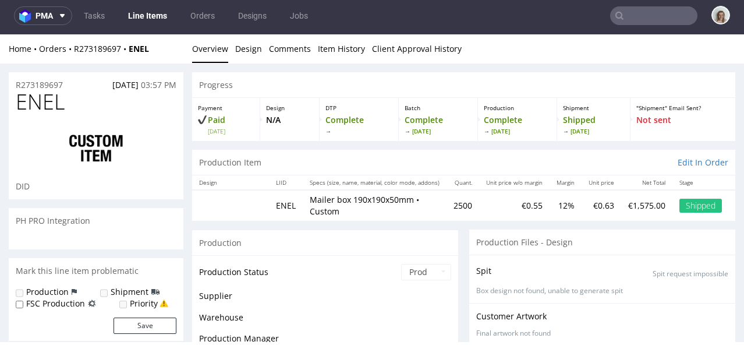
select select "in_progress"
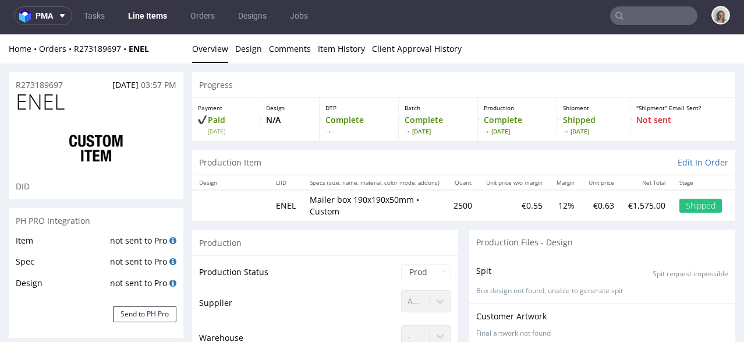
scroll to position [278, 0]
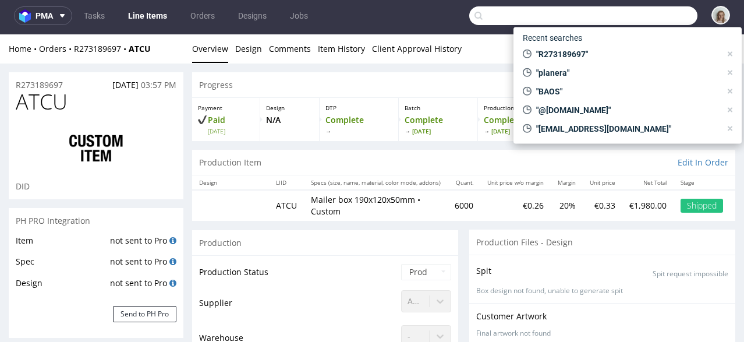
click at [646, 13] on input "text" at bounding box center [583, 15] width 228 height 19
select select "in_progress"
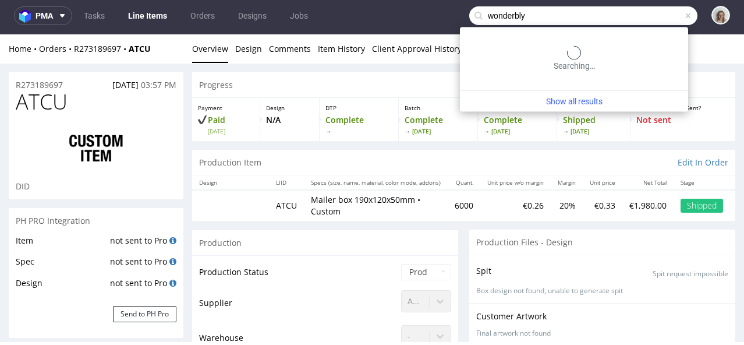
type input "wonderbly"
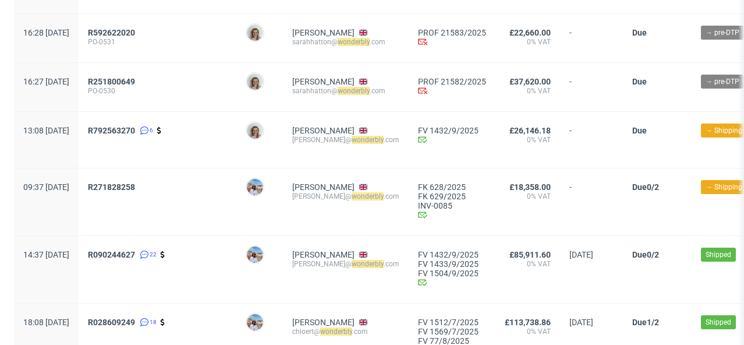
scroll to position [173, 0]
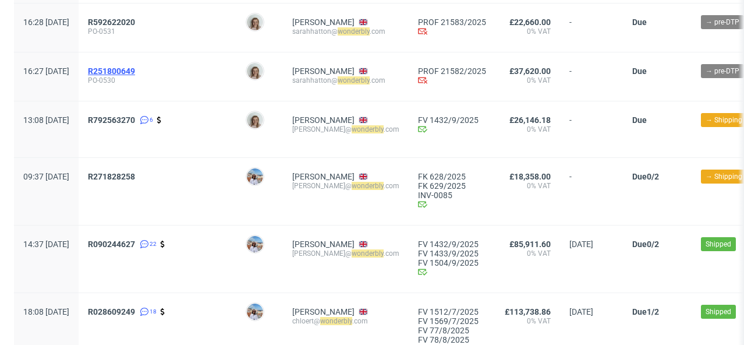
click at [135, 73] on span "R251800649" at bounding box center [111, 70] width 47 height 9
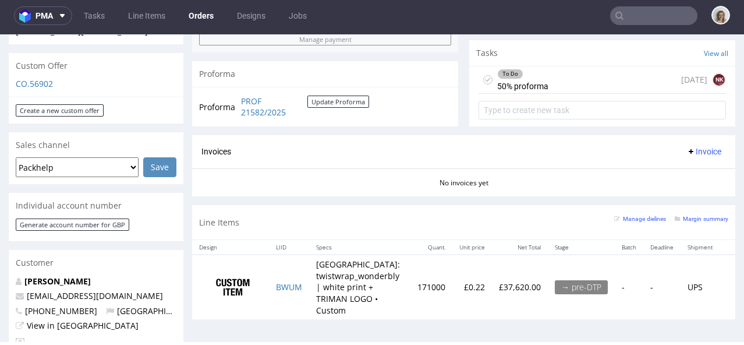
scroll to position [416, 0]
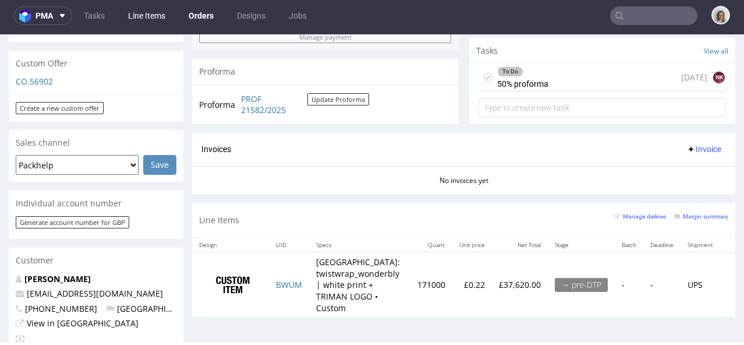
type input "wonderbly"
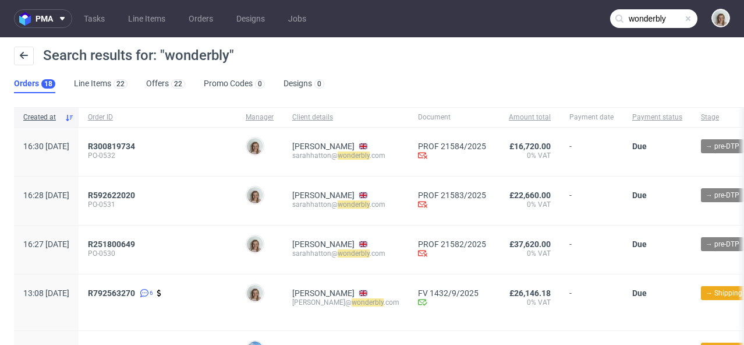
click at [684, 19] on span at bounding box center [688, 18] width 9 height 9
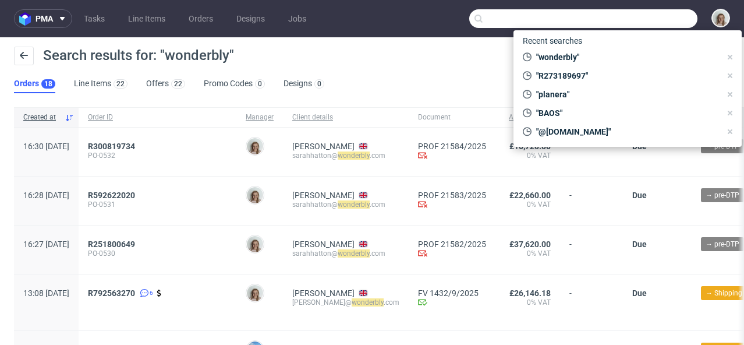
click at [665, 19] on input "text" at bounding box center [583, 18] width 228 height 19
paste input "R271828258"
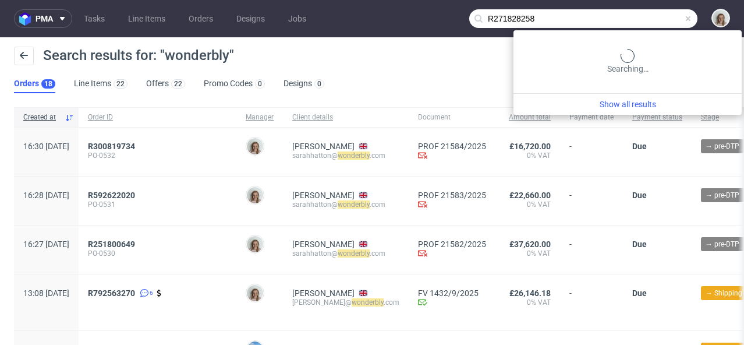
type input "R271828258"
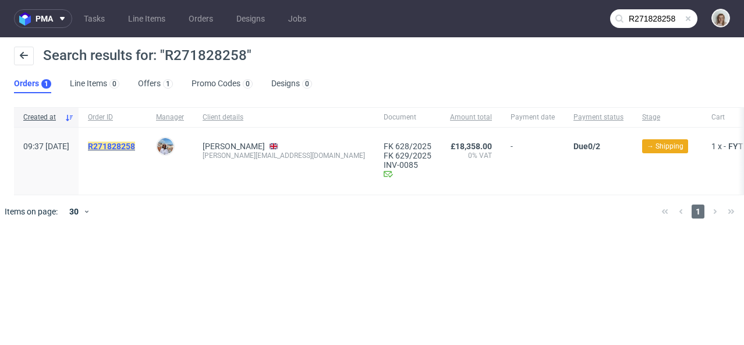
click at [135, 142] on mark "R271828258" at bounding box center [111, 146] width 47 height 9
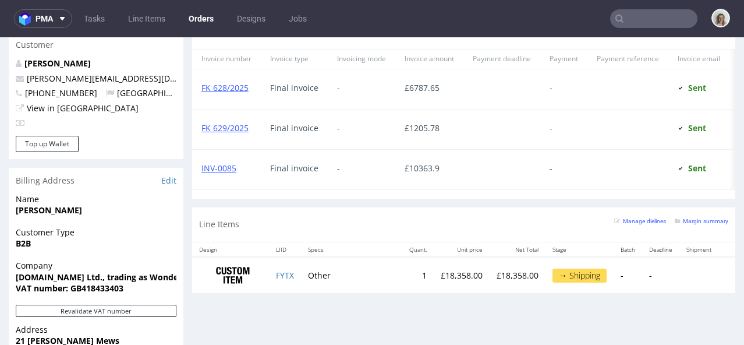
scroll to position [625, 0]
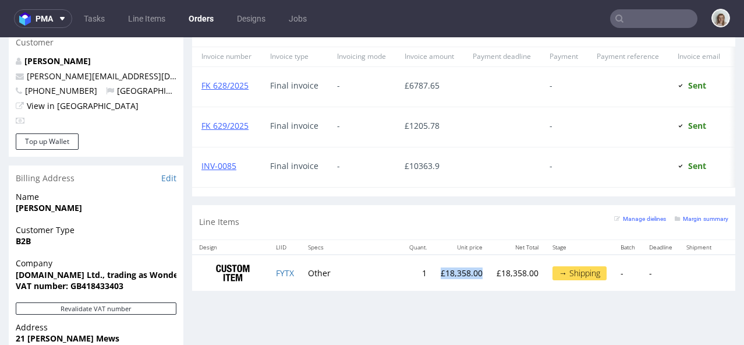
drag, startPoint x: 441, startPoint y: 271, endPoint x: 489, endPoint y: 273, distance: 47.8
click at [489, 273] on td "£18,358.00" at bounding box center [462, 272] width 56 height 37
copy td "£18,358.00"
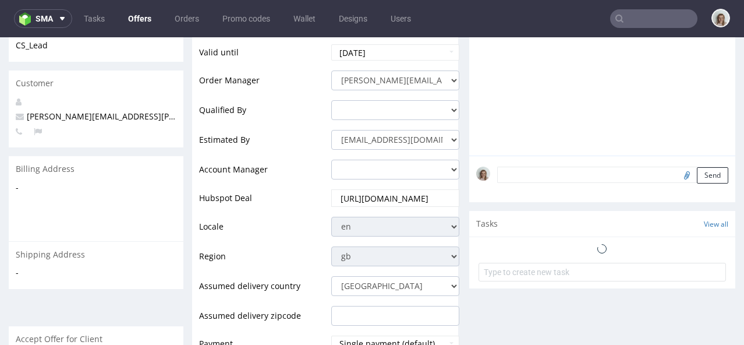
scroll to position [300, 0]
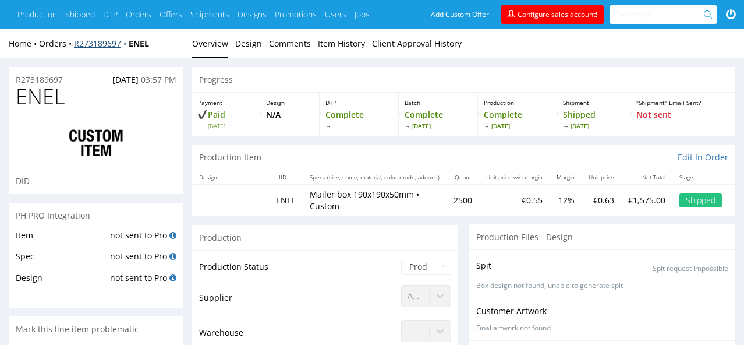
click at [111, 47] on link "R273189697" at bounding box center [101, 43] width 55 height 11
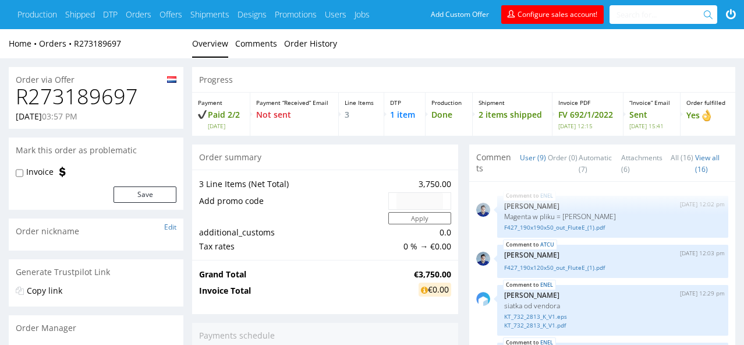
scroll to position [278, 0]
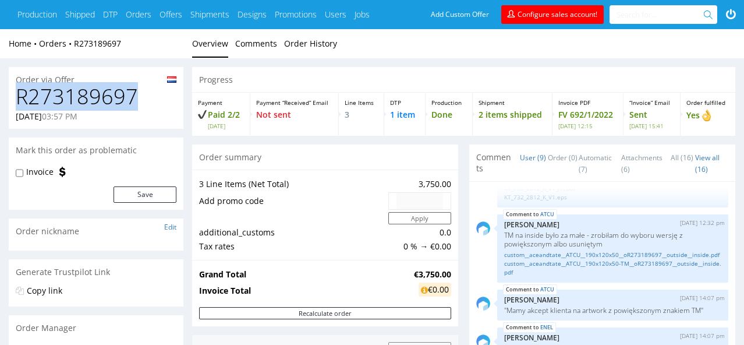
drag, startPoint x: 143, startPoint y: 99, endPoint x: 10, endPoint y: 98, distance: 133.4
click at [10, 98] on div "R273189697 [DATE] 03:57 PM" at bounding box center [96, 107] width 175 height 44
copy h1 "R273189697"
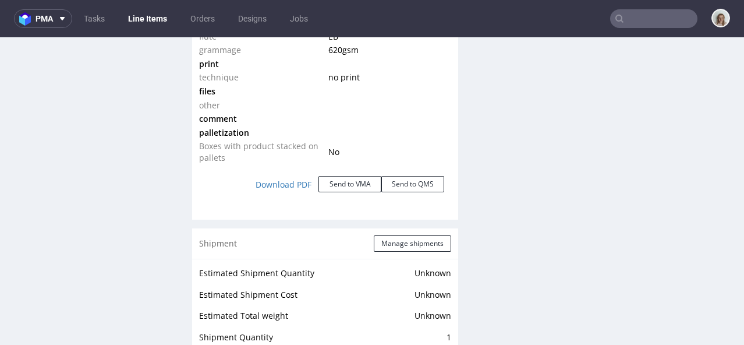
scroll to position [1323, 0]
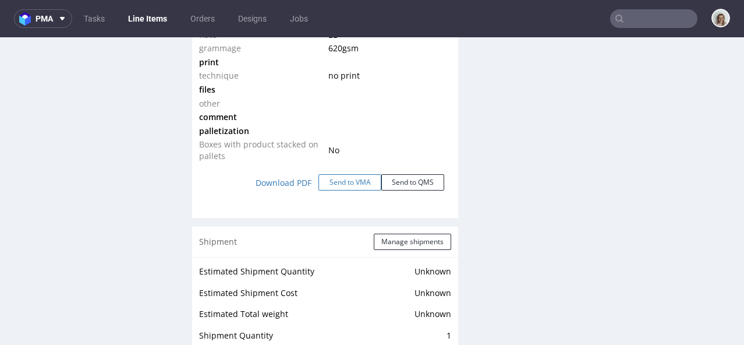
click at [333, 185] on button "Send to VMA" at bounding box center [350, 182] width 63 height 16
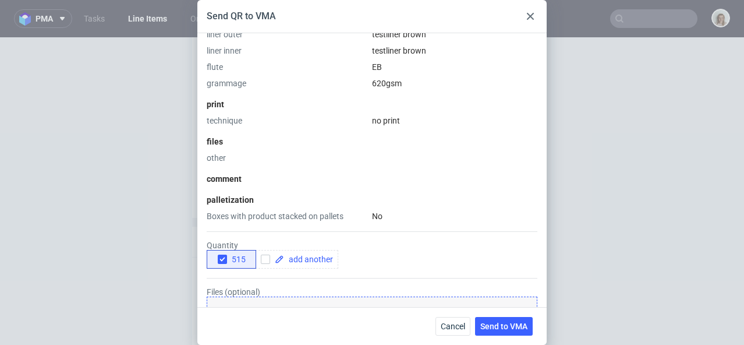
scroll to position [430, 0]
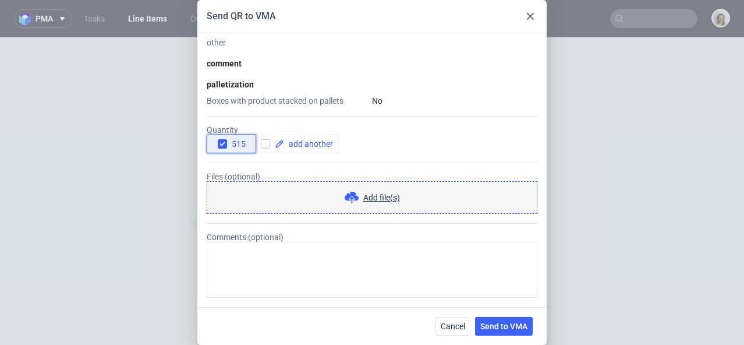
click at [225, 143] on icon "button" at bounding box center [222, 144] width 8 height 8
click at [296, 146] on span at bounding box center [308, 144] width 49 height 8
click at [266, 139] on input "checkbox" at bounding box center [265, 143] width 9 height 9
click at [325, 144] on span at bounding box center [308, 144] width 49 height 8
click at [264, 143] on input "checkbox" at bounding box center [265, 143] width 9 height 9
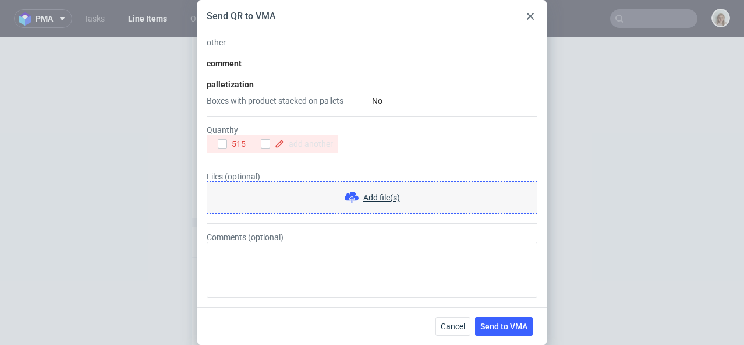
click at [312, 146] on span at bounding box center [308, 144] width 49 height 8
checkbox input "true"
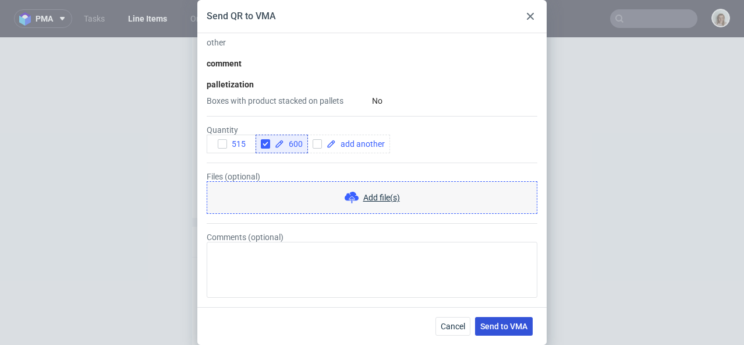
click at [494, 319] on button "Send to VMA" at bounding box center [504, 326] width 58 height 19
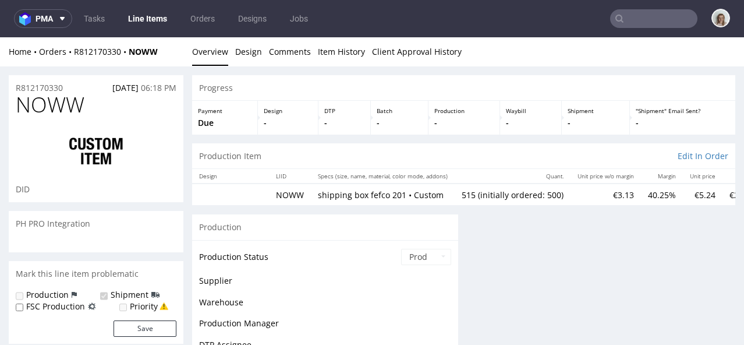
scroll to position [0, 0]
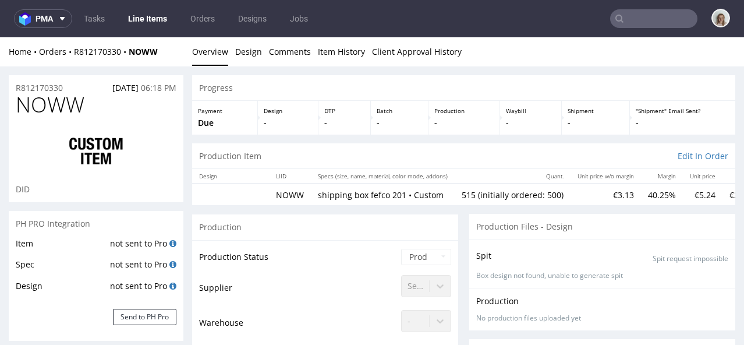
click at [651, 16] on input "text" at bounding box center [653, 18] width 87 height 19
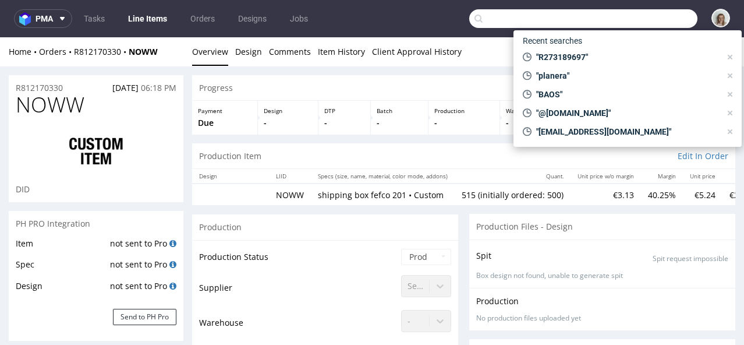
type input "w"
select select "in_progress"
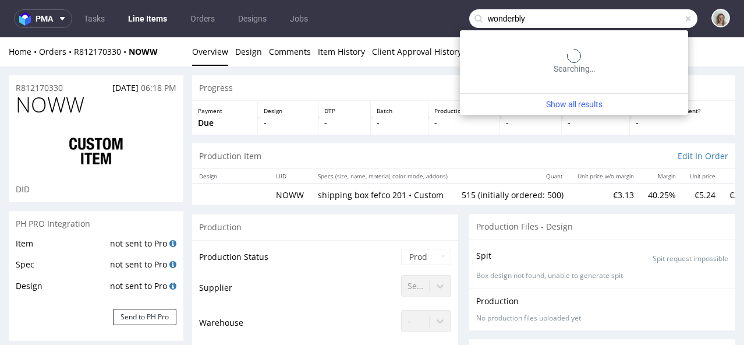
type input "wonderbly"
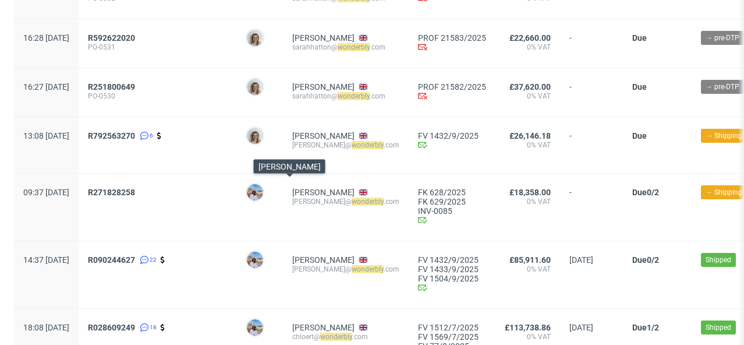
scroll to position [167, 0]
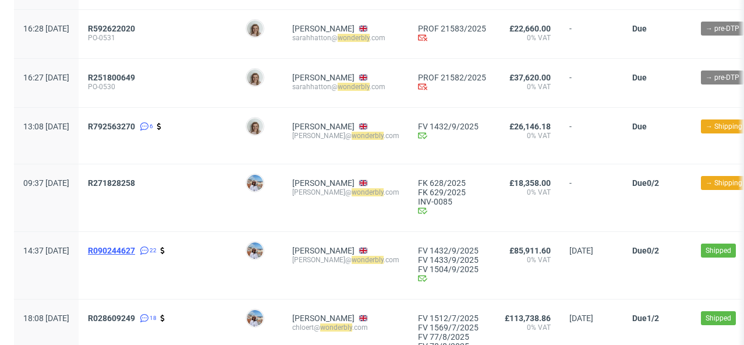
click at [135, 247] on span "R090244627" at bounding box center [111, 250] width 47 height 9
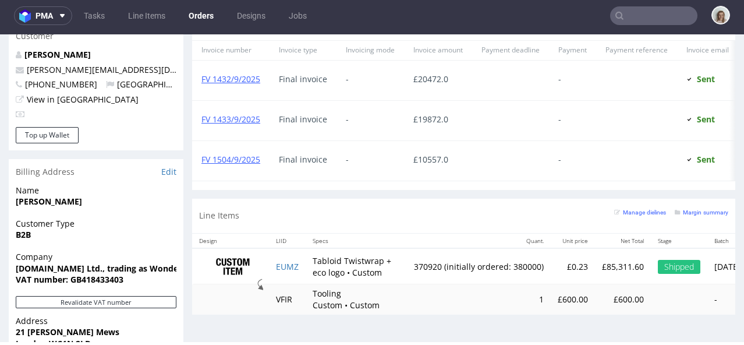
scroll to position [630, 0]
type input "wonderbly"
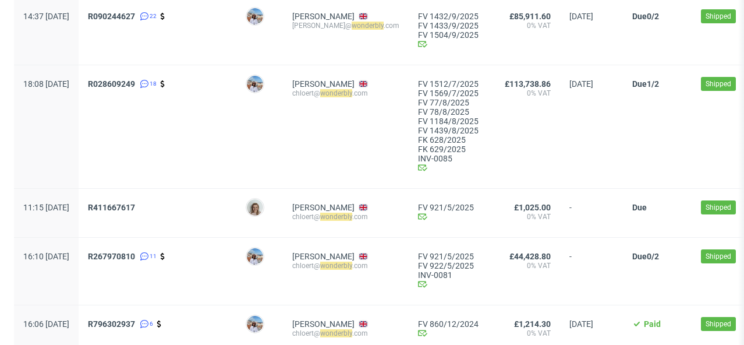
scroll to position [402, 0]
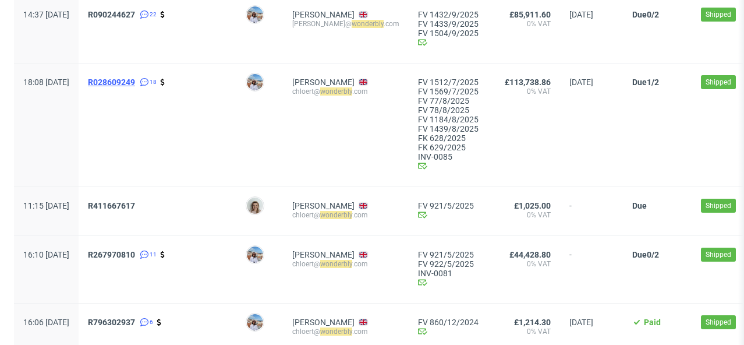
click at [135, 83] on span "R028609249" at bounding box center [111, 81] width 47 height 9
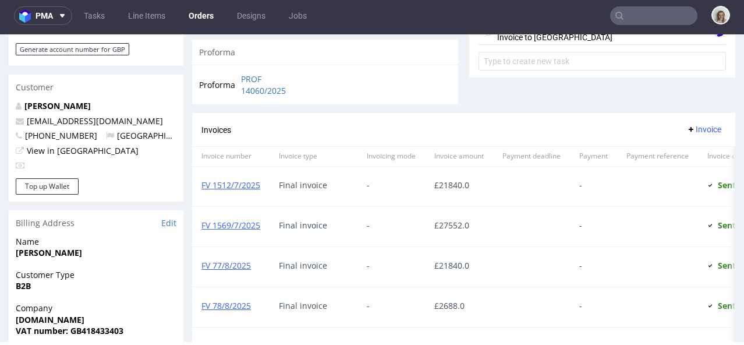
scroll to position [567, 0]
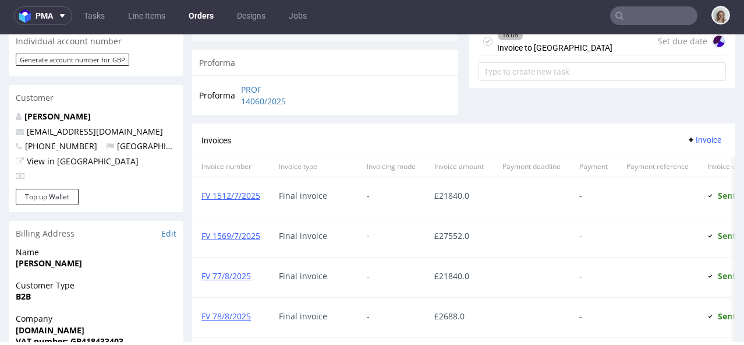
click at [660, 10] on input "text" at bounding box center [653, 15] width 87 height 19
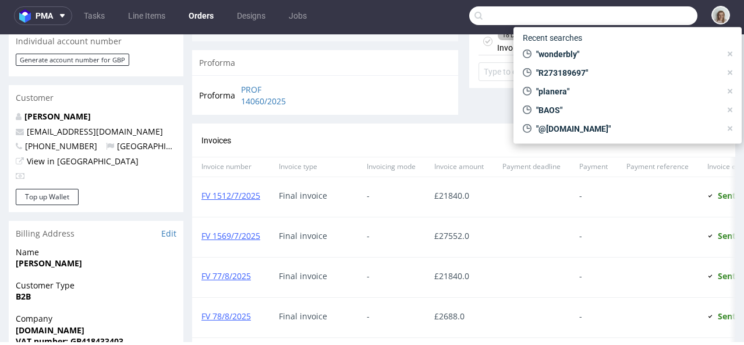
paste input "R028609249,"
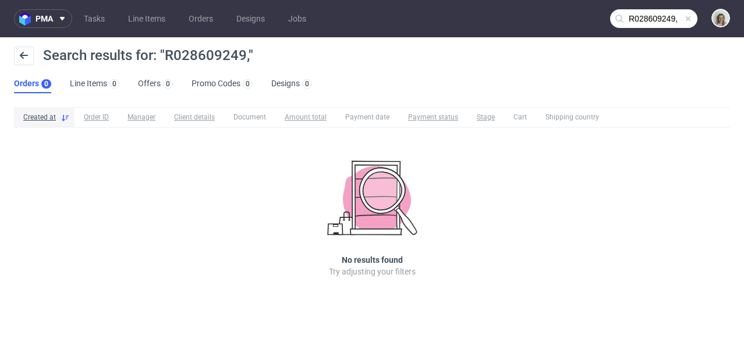
click at [662, 19] on input "R028609249," at bounding box center [653, 18] width 87 height 19
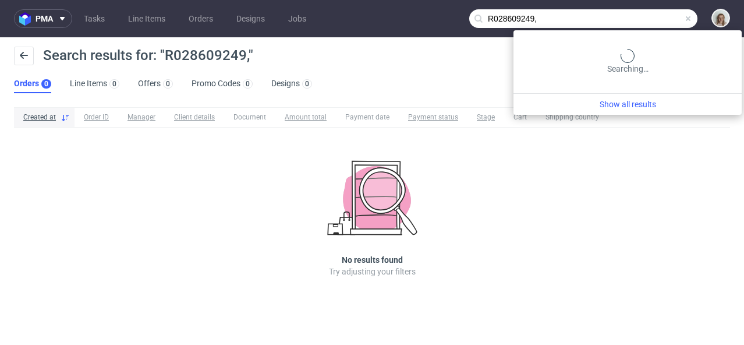
click at [662, 19] on input "R028609249," at bounding box center [583, 18] width 228 height 19
type input "R028609249"
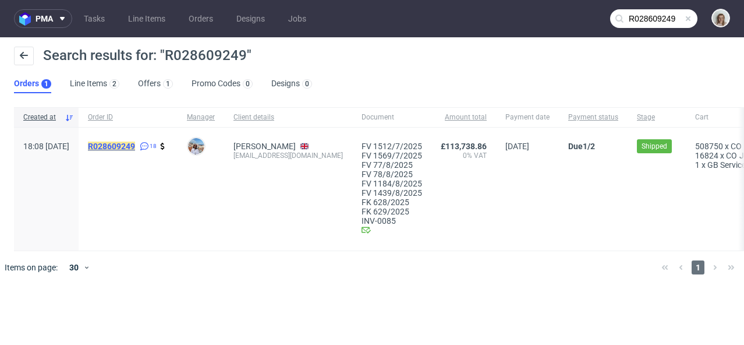
click at [135, 145] on mark "R028609249" at bounding box center [111, 146] width 47 height 9
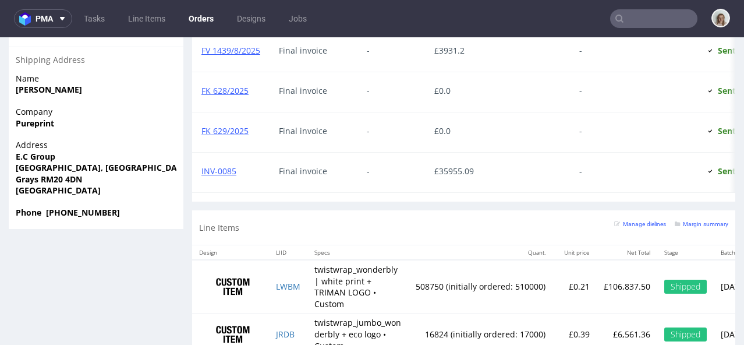
scroll to position [953, 0]
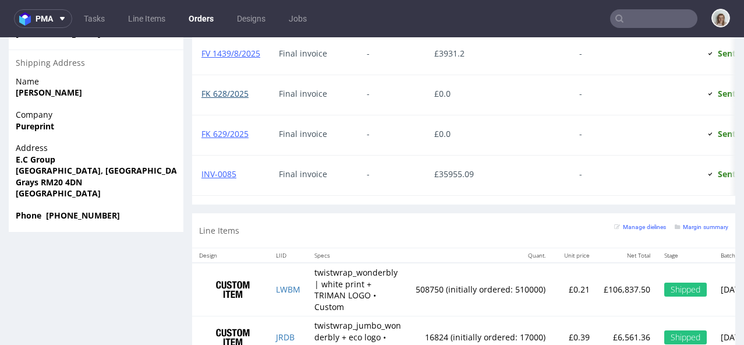
click at [206, 93] on link "FK 628/2025" at bounding box center [224, 93] width 47 height 11
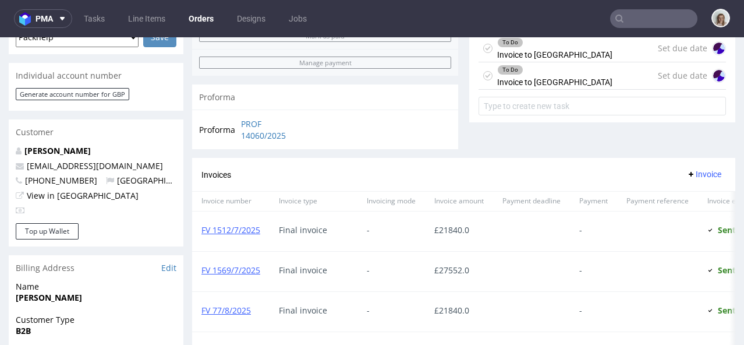
scroll to position [1008, 0]
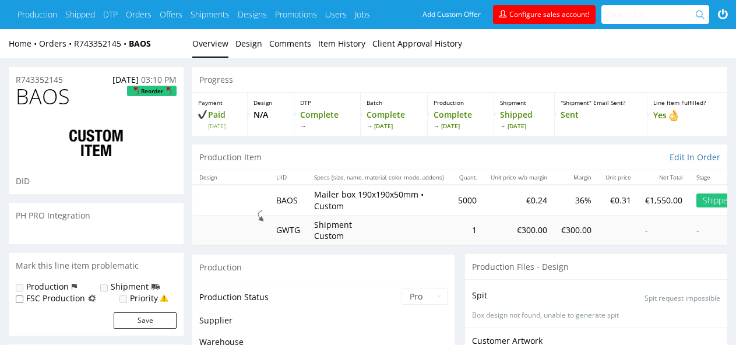
scroll to position [69, 0]
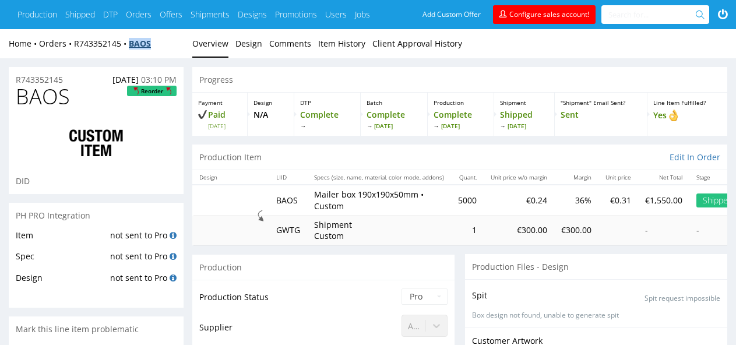
drag, startPoint x: 158, startPoint y: 40, endPoint x: 130, endPoint y: 43, distance: 27.6
click at [130, 43] on div "Home Orders R743352145 BAOS" at bounding box center [96, 44] width 175 height 12
copy strong "BAOS"
